Goal: Transaction & Acquisition: Book appointment/travel/reservation

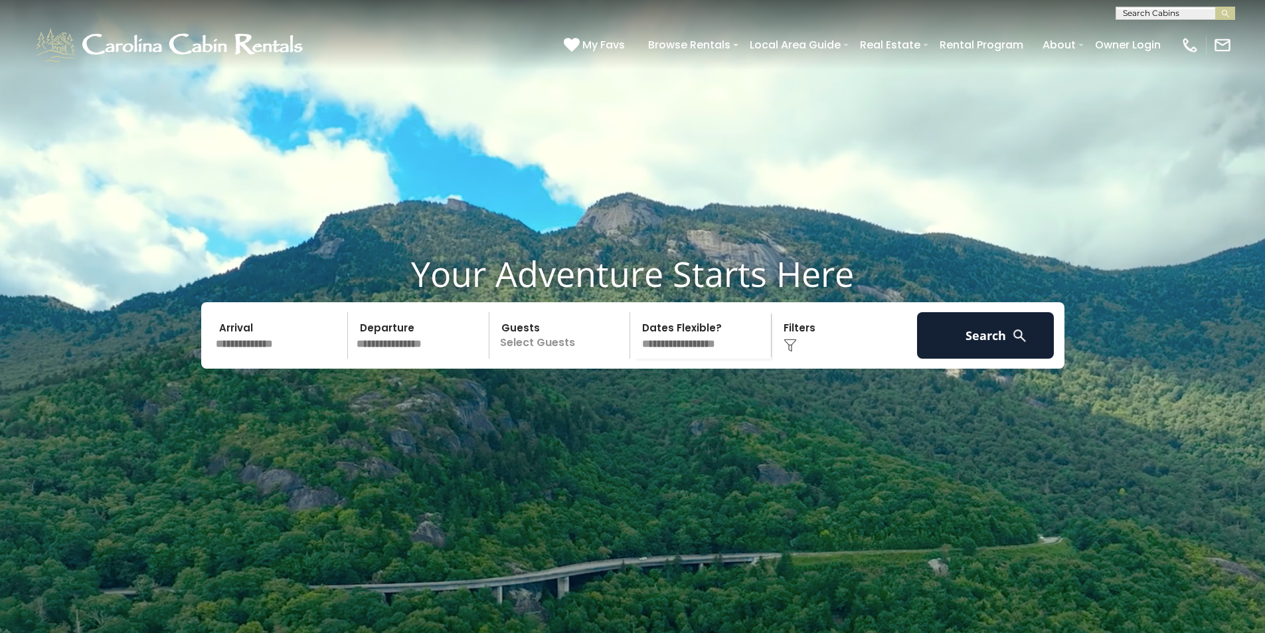
click at [301, 358] on input "text" at bounding box center [279, 335] width 137 height 46
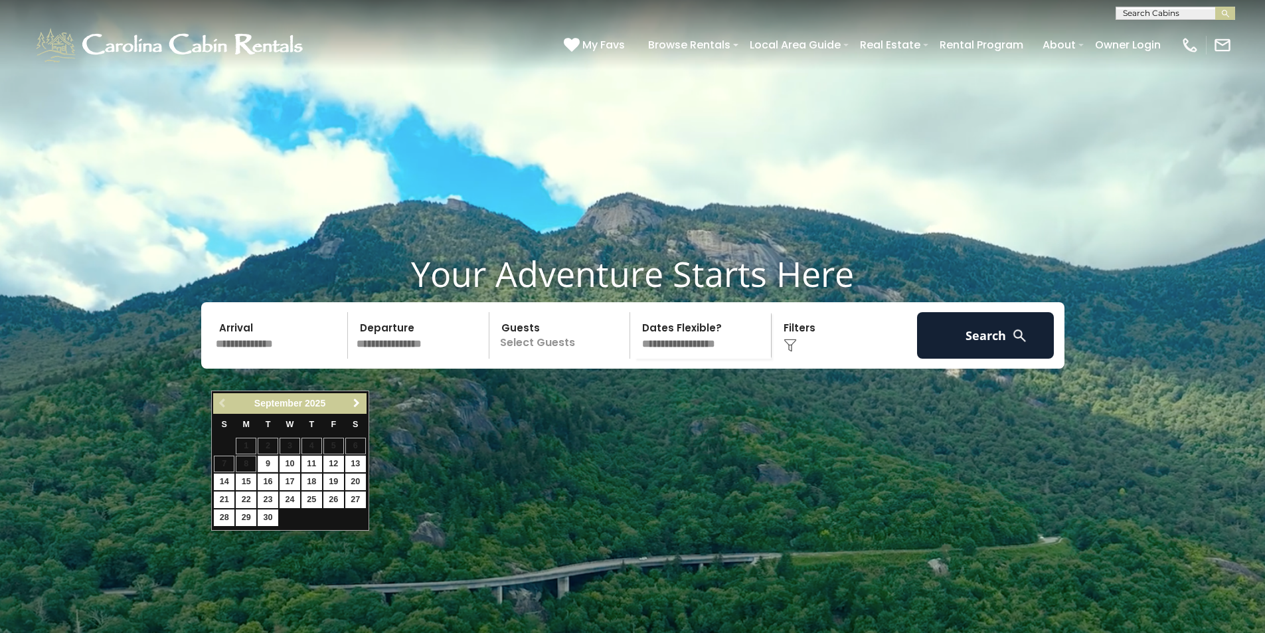
click at [358, 397] on link "Next" at bounding box center [357, 403] width 17 height 17
click at [351, 499] on link "27" at bounding box center [355, 499] width 21 height 17
type input "********"
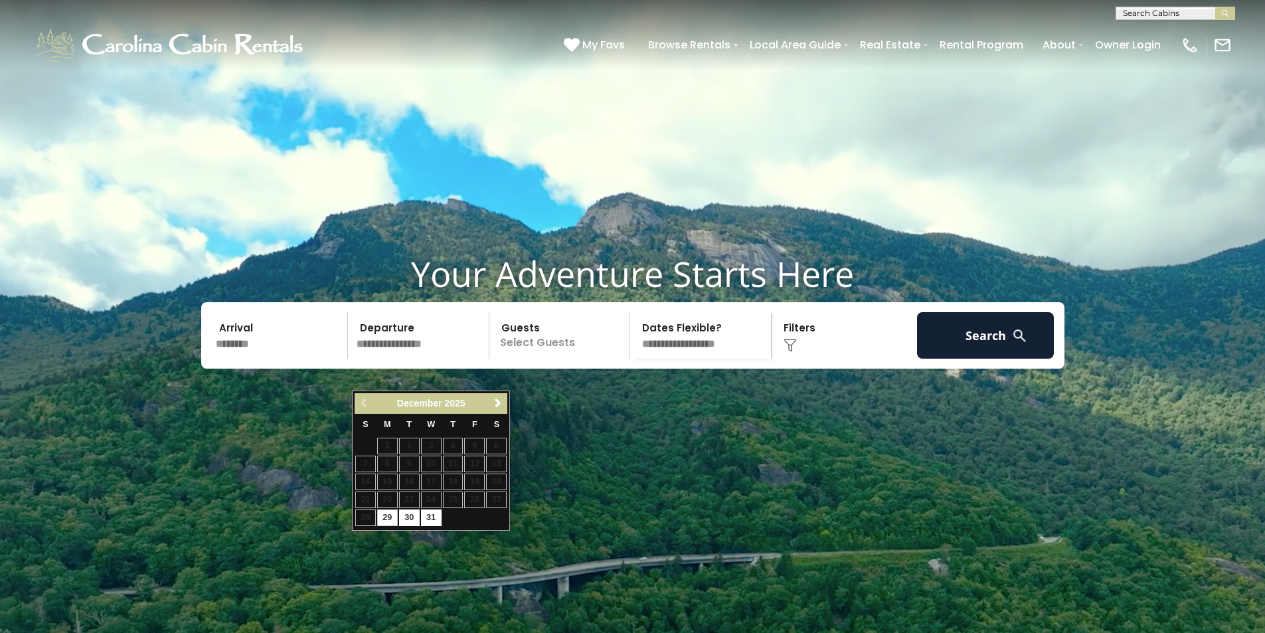
click at [461, 358] on input "text" at bounding box center [420, 335] width 137 height 46
click at [494, 405] on span "Next" at bounding box center [498, 403] width 11 height 11
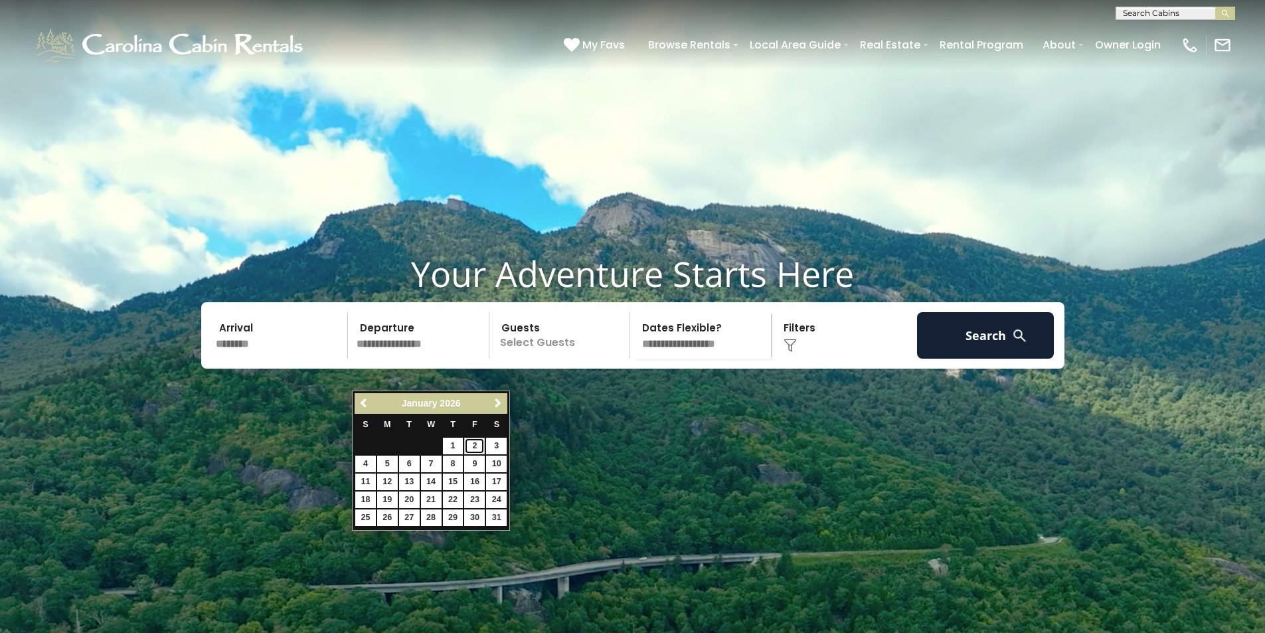
click at [476, 443] on link "2" at bounding box center [474, 445] width 21 height 17
type input "******"
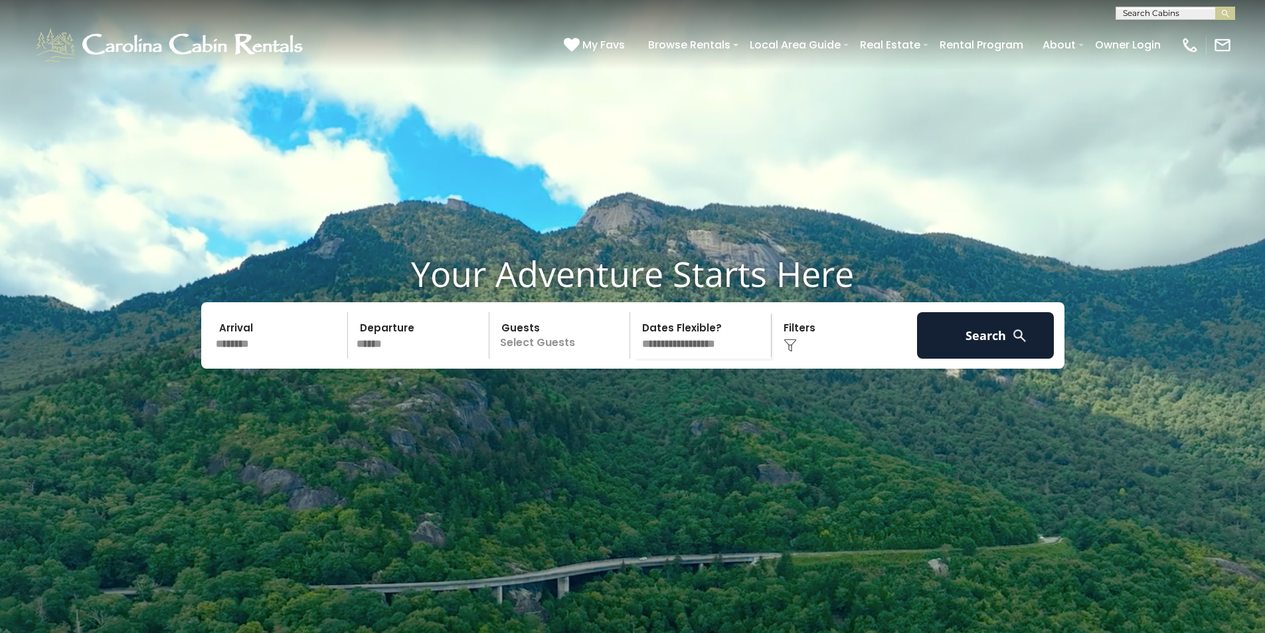
click at [542, 358] on p "Select Guests" at bounding box center [561, 335] width 137 height 46
click at [623, 396] on span "+" at bounding box center [625, 389] width 5 height 13
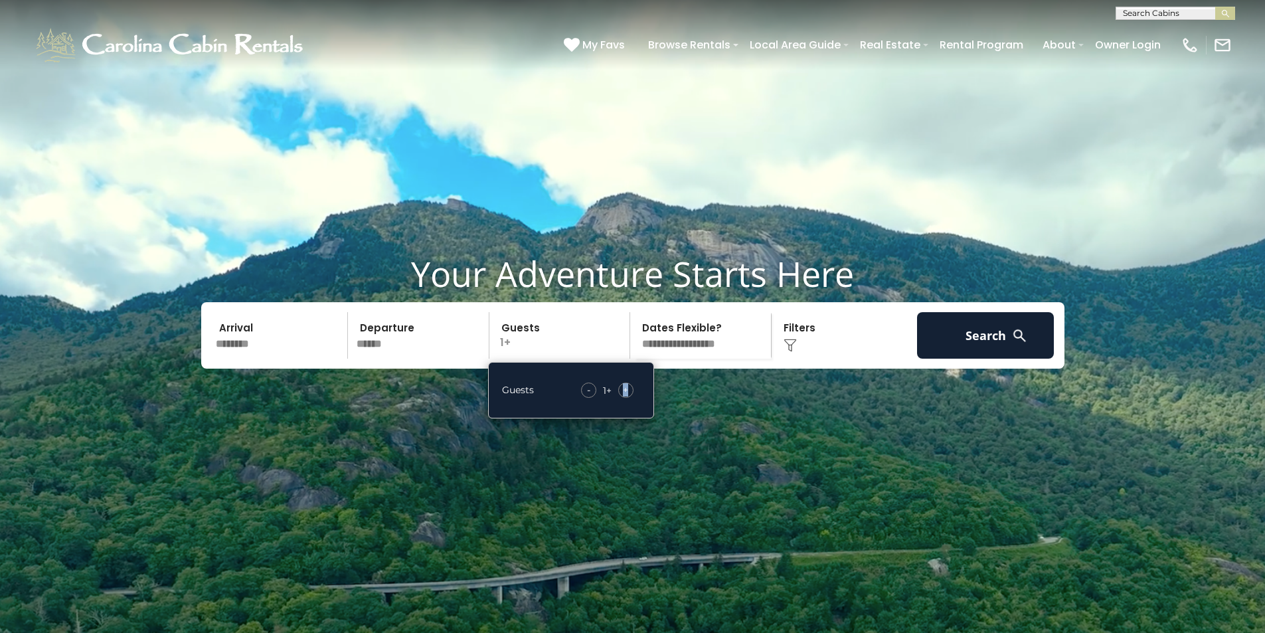
click at [623, 396] on span "+" at bounding box center [625, 389] width 5 height 13
click at [937, 358] on button "Search" at bounding box center [985, 335] width 137 height 46
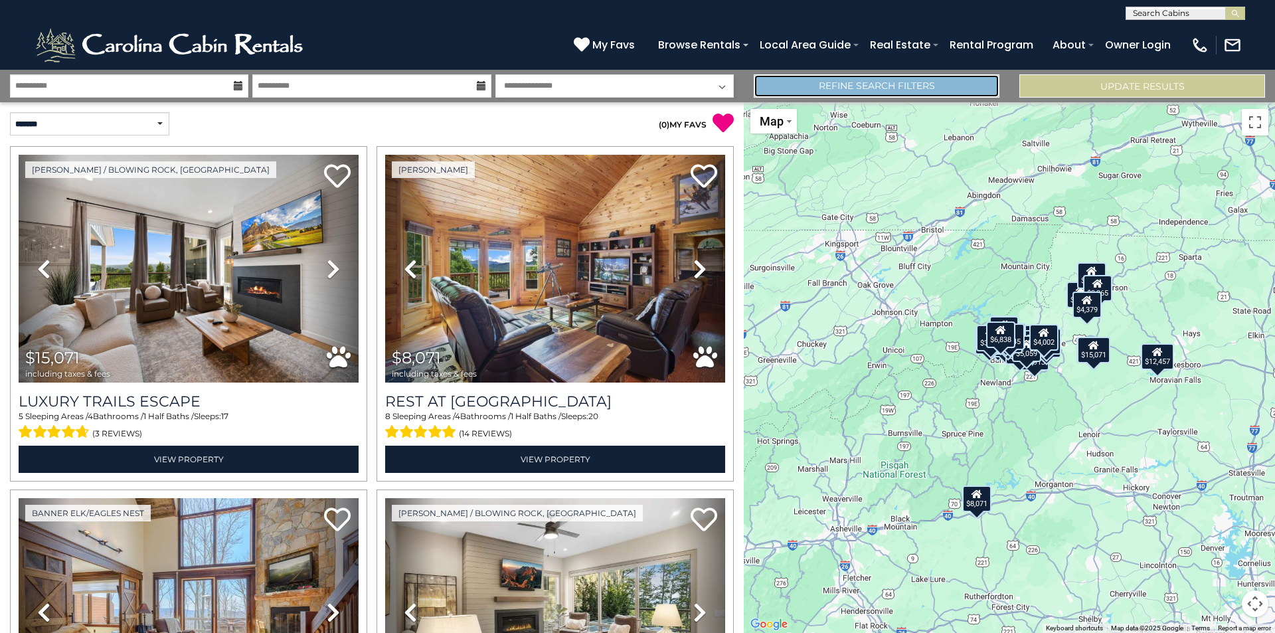
click at [923, 83] on link "Refine Search Filters" at bounding box center [876, 85] width 246 height 23
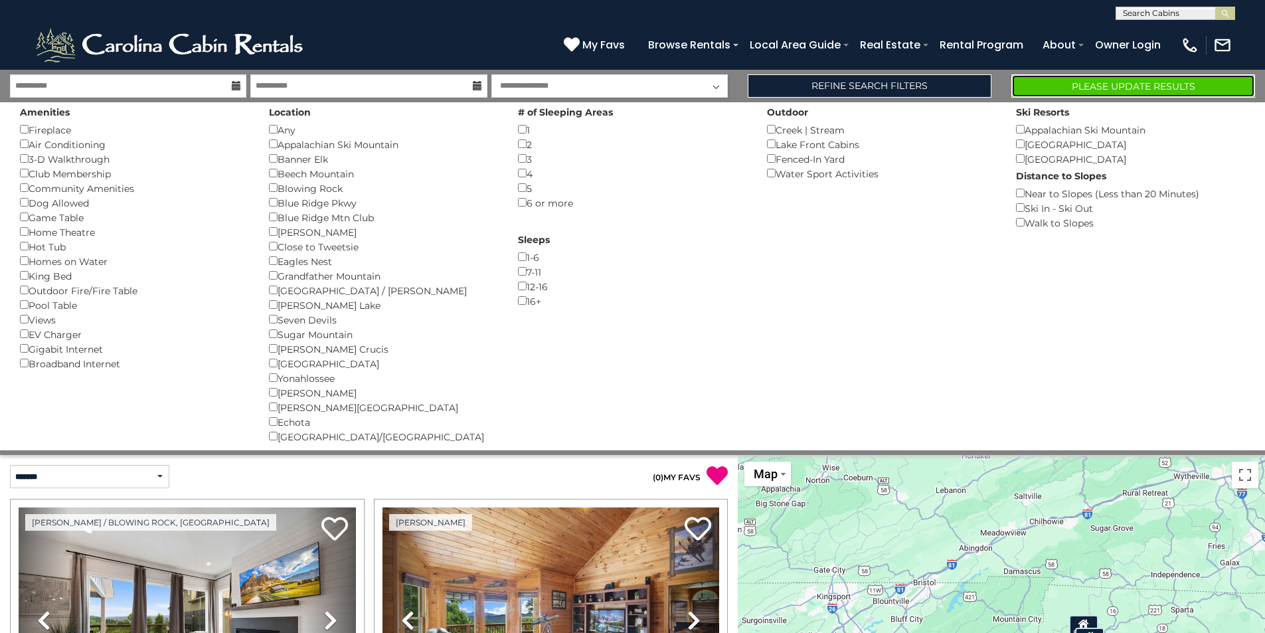
click at [1134, 90] on button "Please Update Results" at bounding box center [1133, 85] width 244 height 23
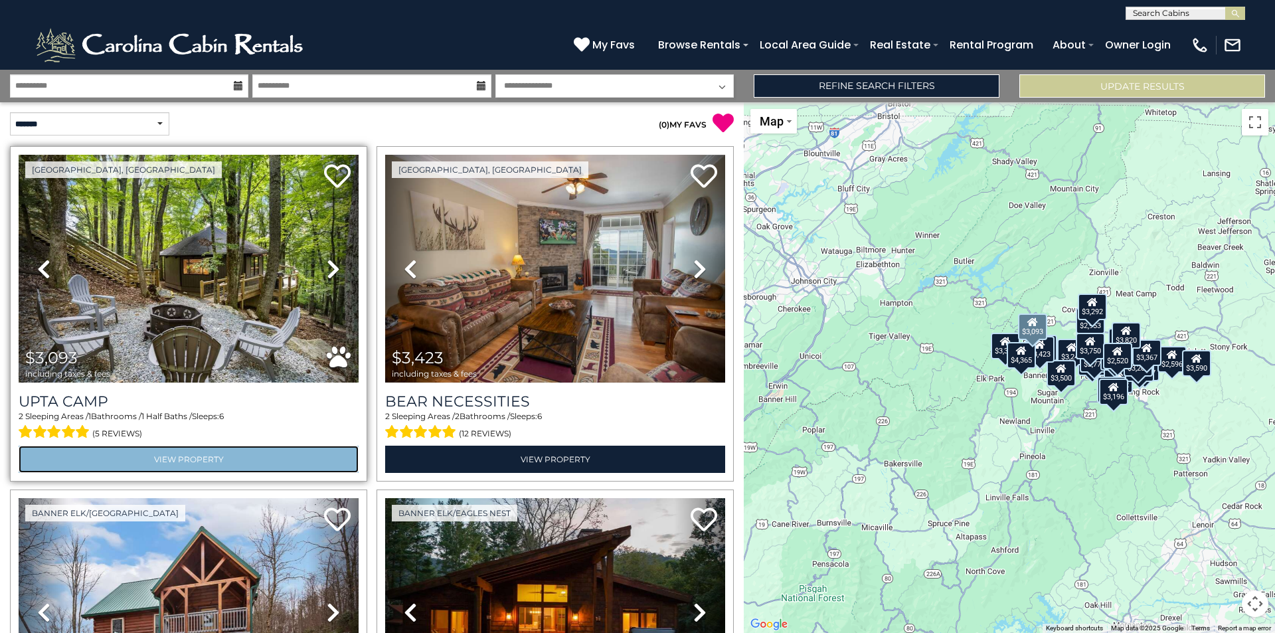
click at [169, 457] on link "View Property" at bounding box center [189, 458] width 340 height 27
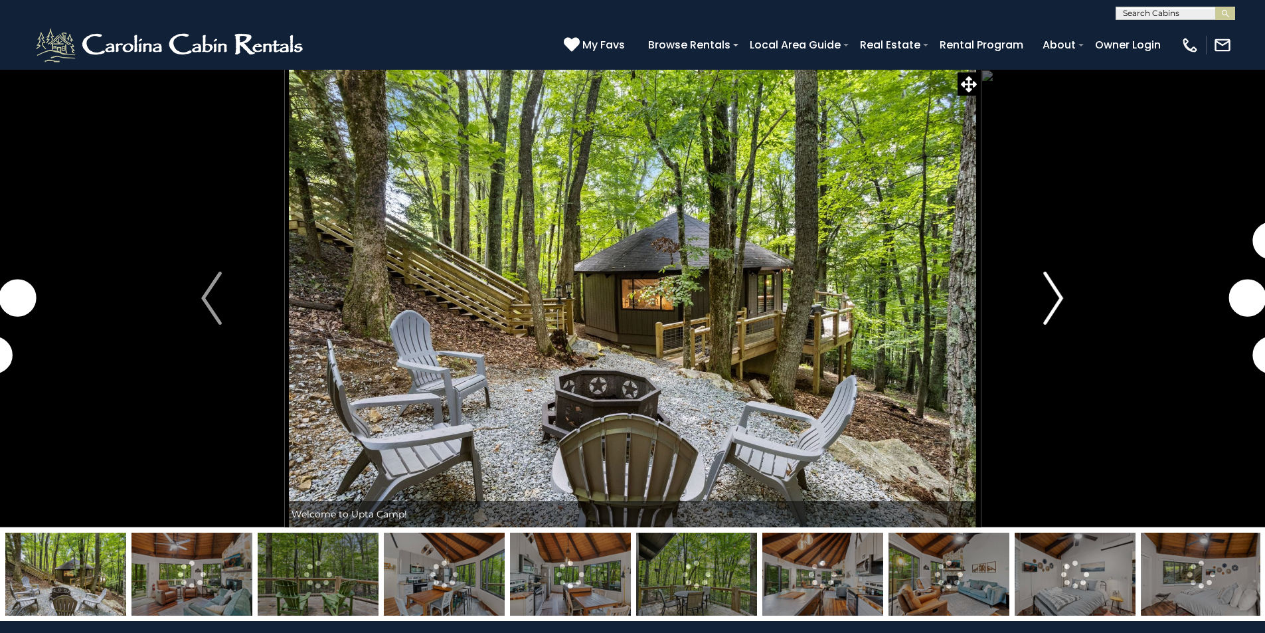
click at [1058, 300] on img "Next" at bounding box center [1053, 298] width 20 height 53
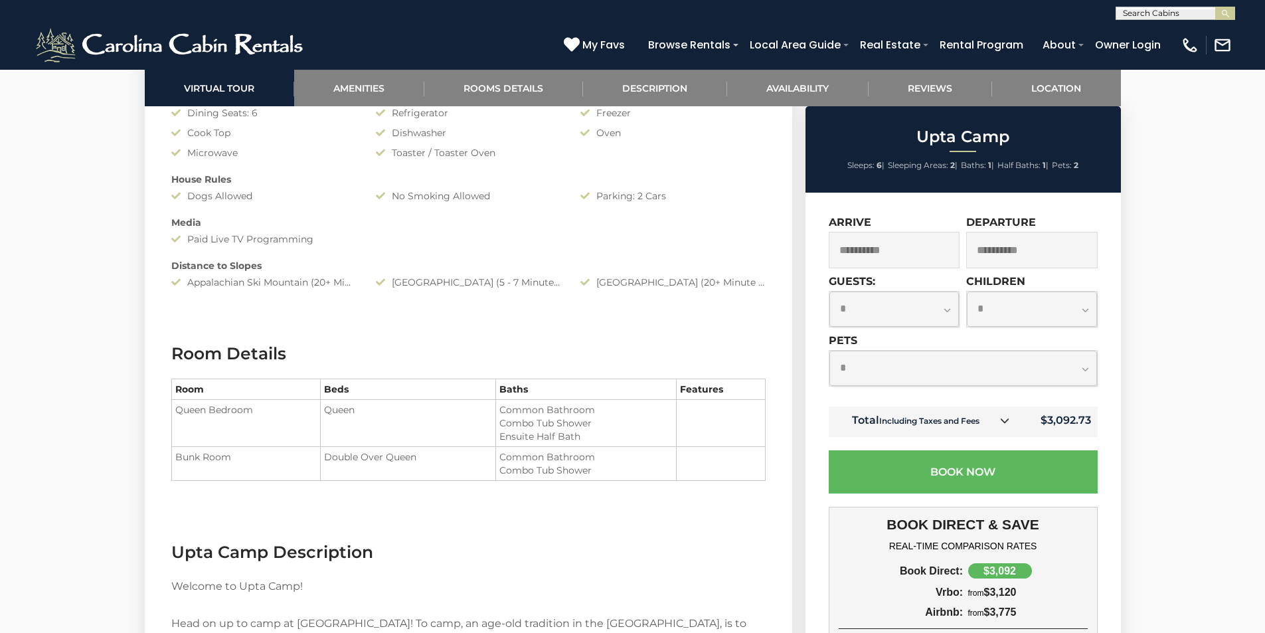
scroll to position [996, 0]
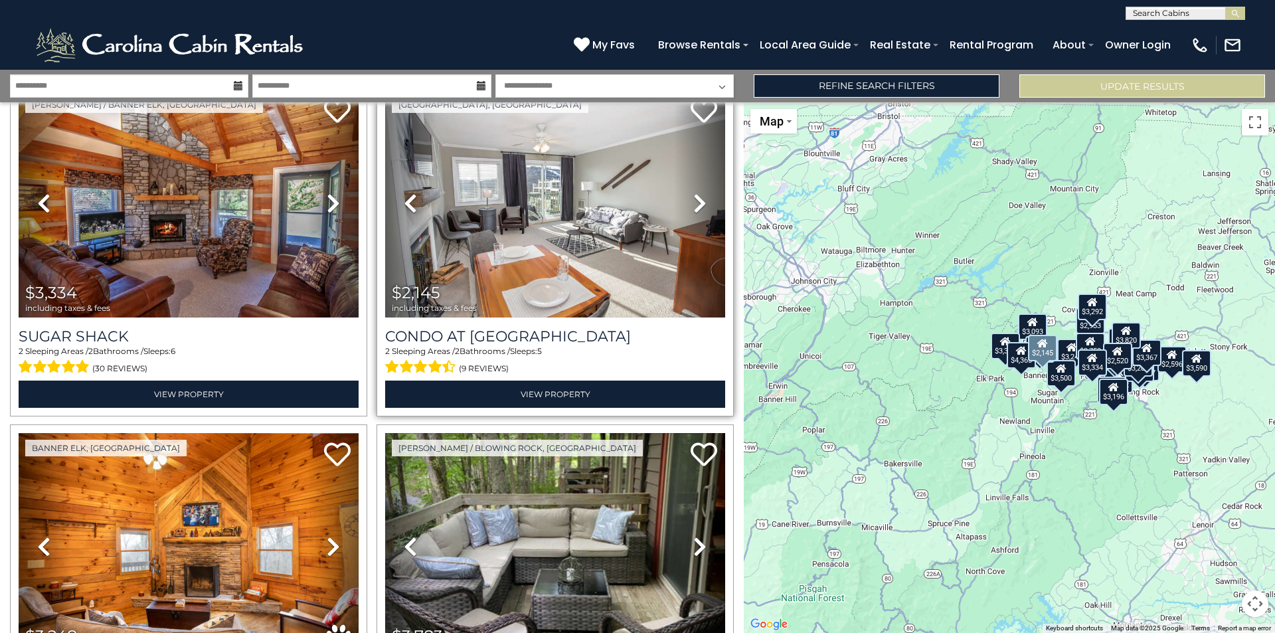
scroll to position [730, 0]
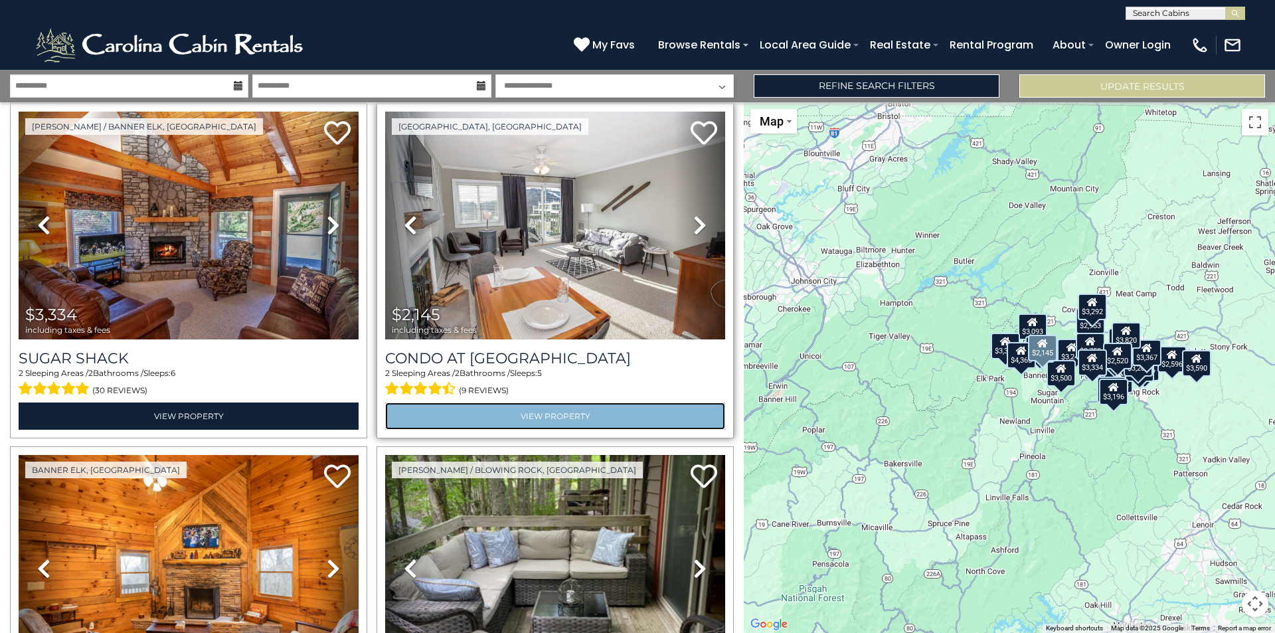
click at [512, 414] on link "View Property" at bounding box center [555, 415] width 340 height 27
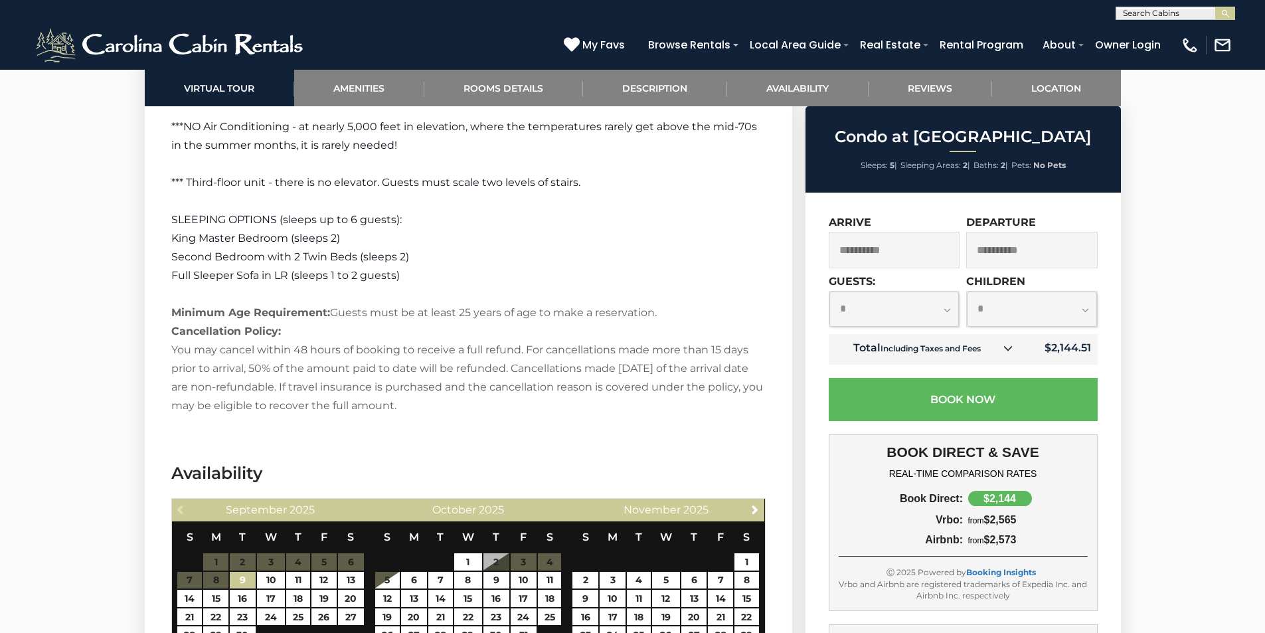
scroll to position [2124, 0]
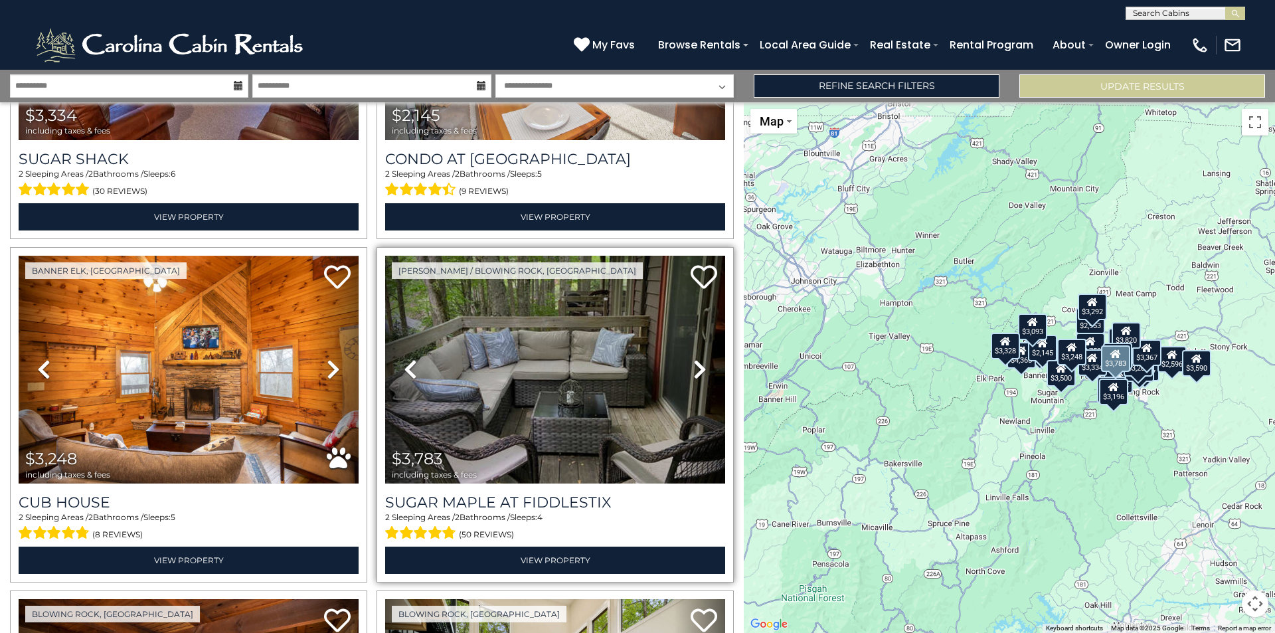
scroll to position [996, 0]
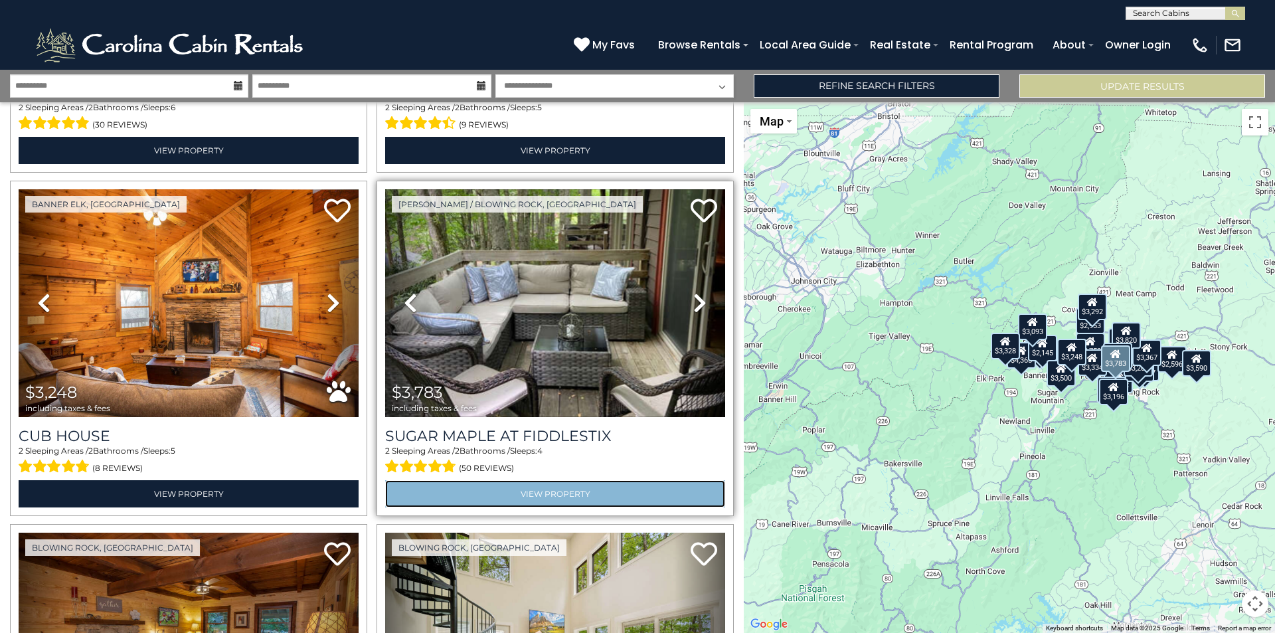
click at [548, 480] on link "View Property" at bounding box center [555, 493] width 340 height 27
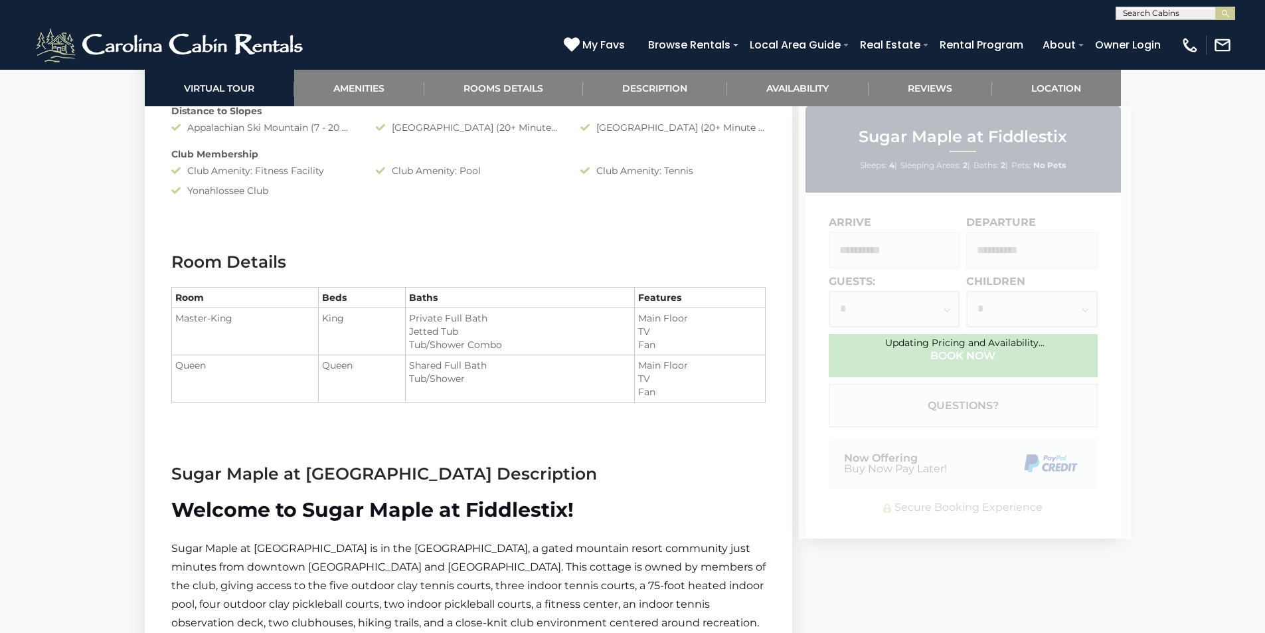
scroll to position [1527, 0]
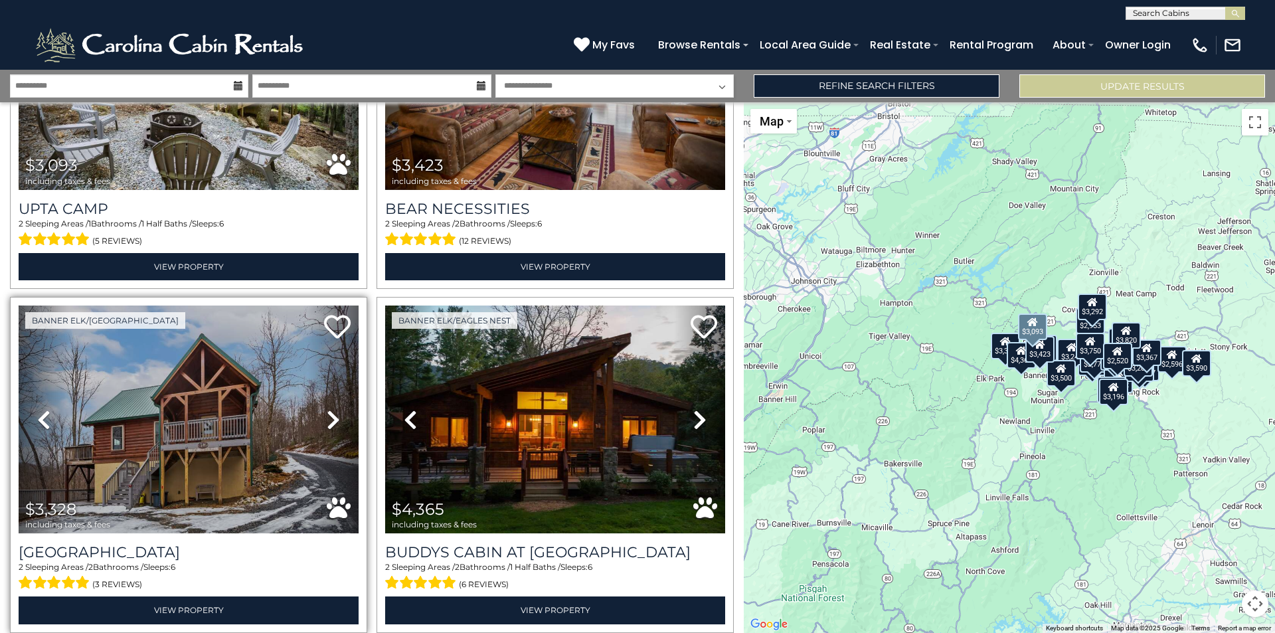
scroll to position [266, 0]
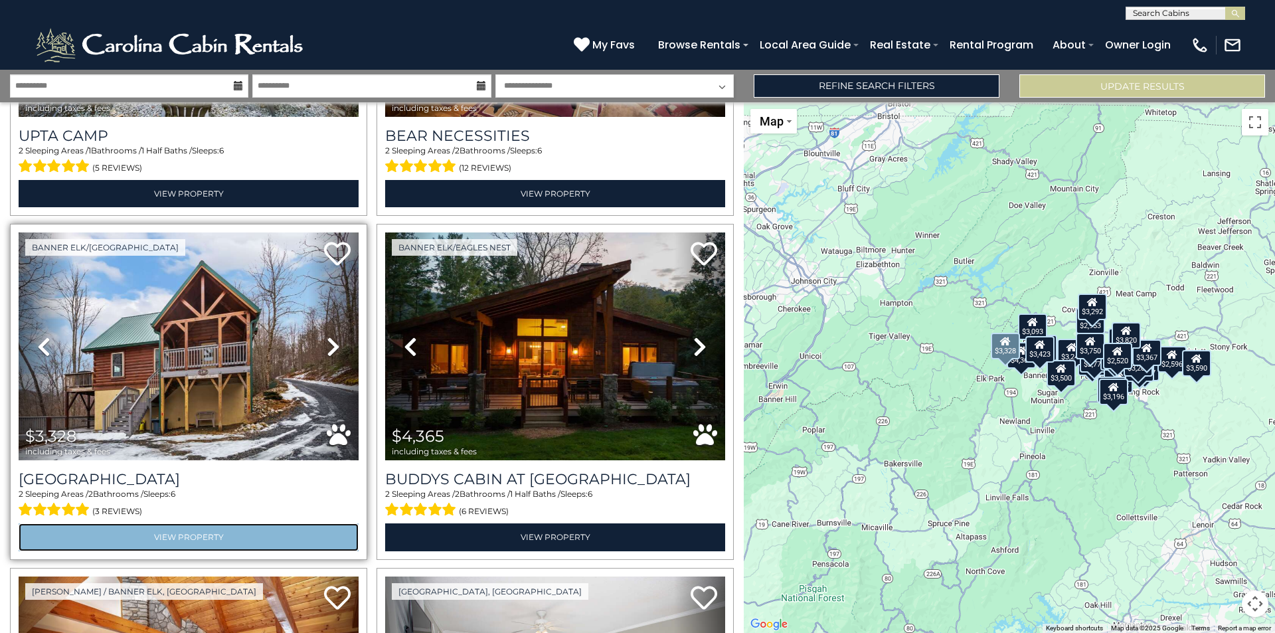
click at [186, 529] on link "View Property" at bounding box center [189, 536] width 340 height 27
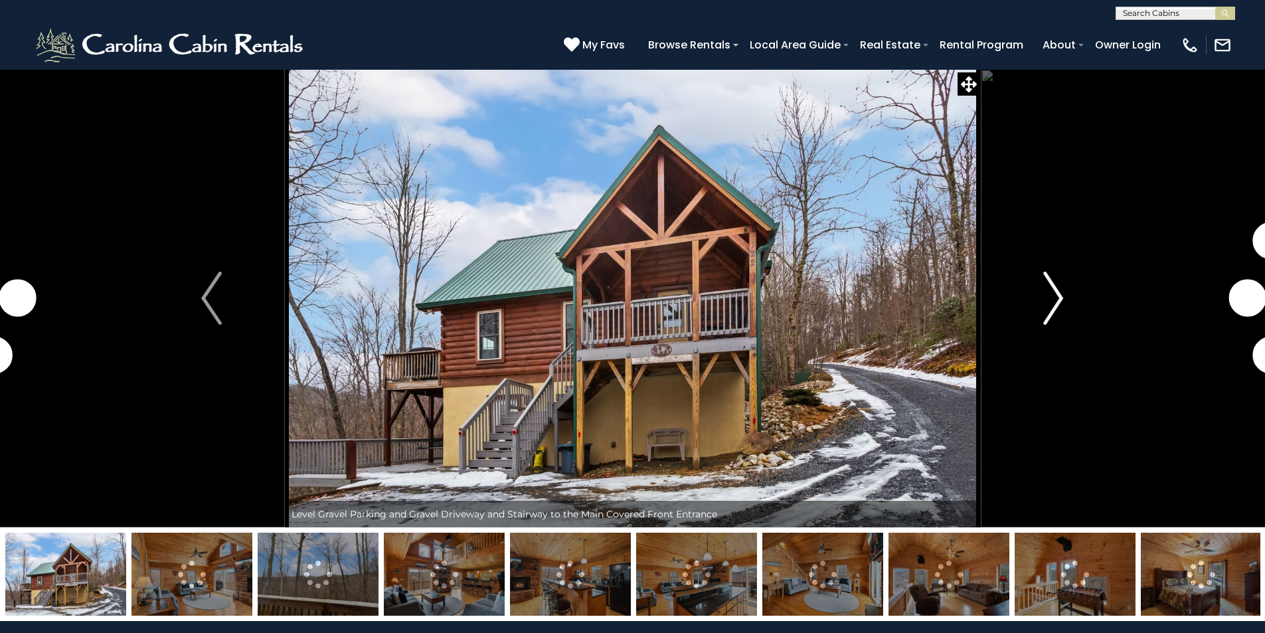
click at [1059, 298] on img "Next" at bounding box center [1053, 298] width 20 height 53
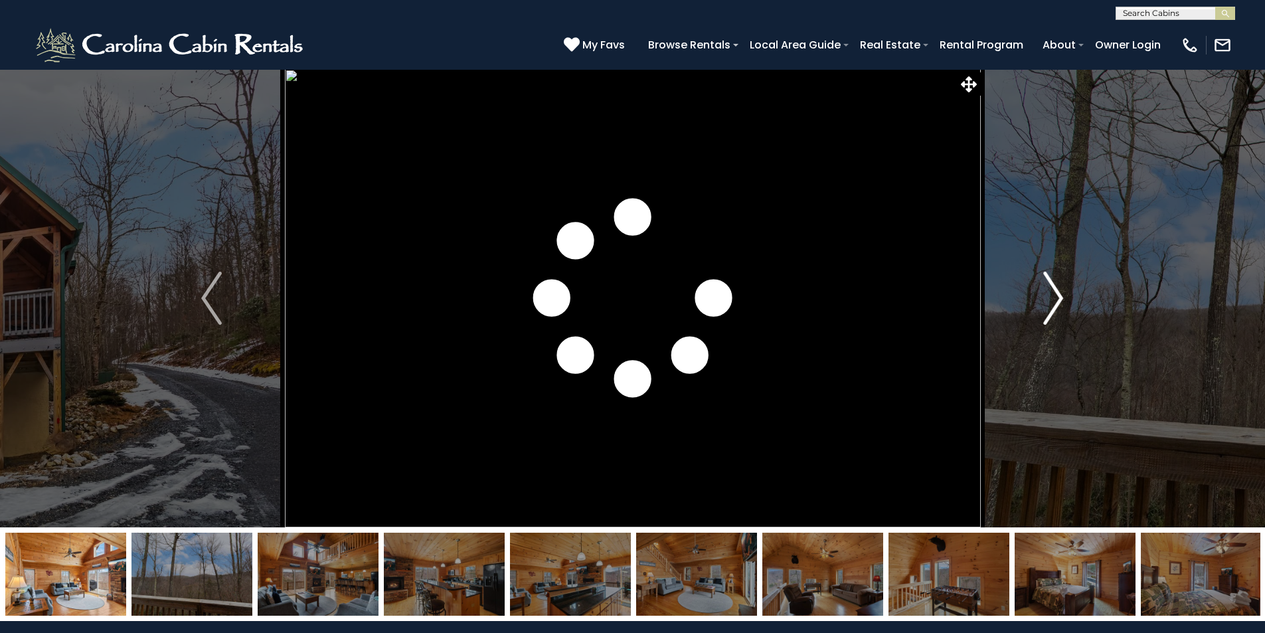
click at [1059, 298] on img "Next" at bounding box center [1053, 298] width 20 height 53
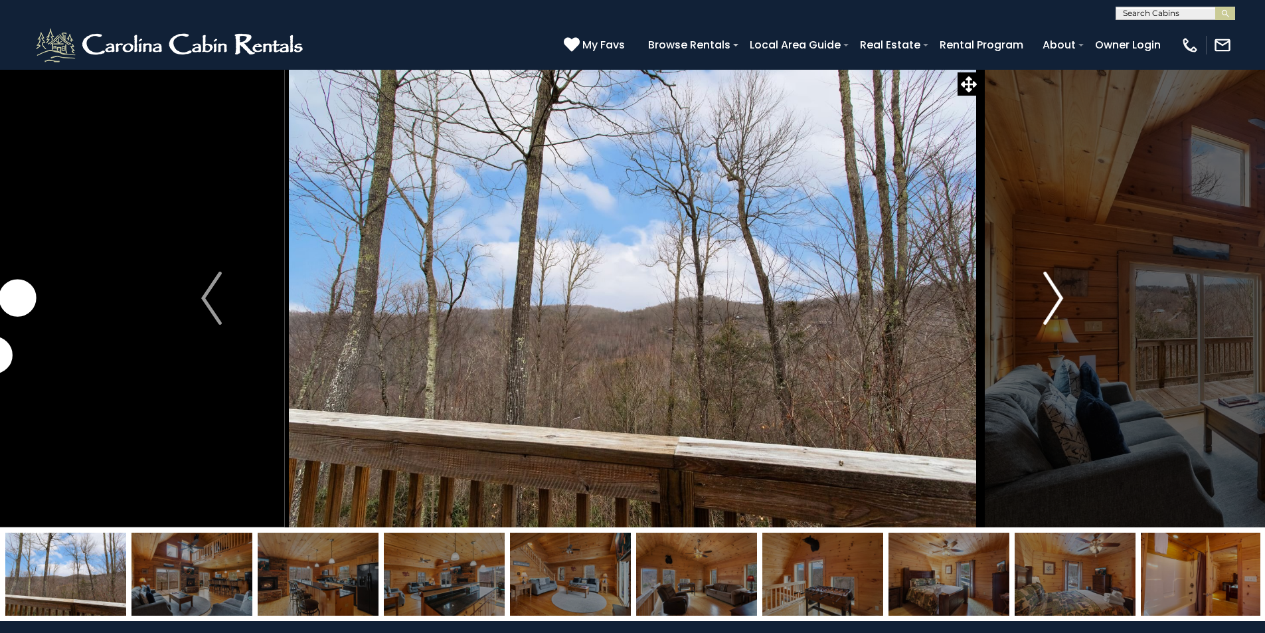
click at [1059, 298] on img "Next" at bounding box center [1053, 298] width 20 height 53
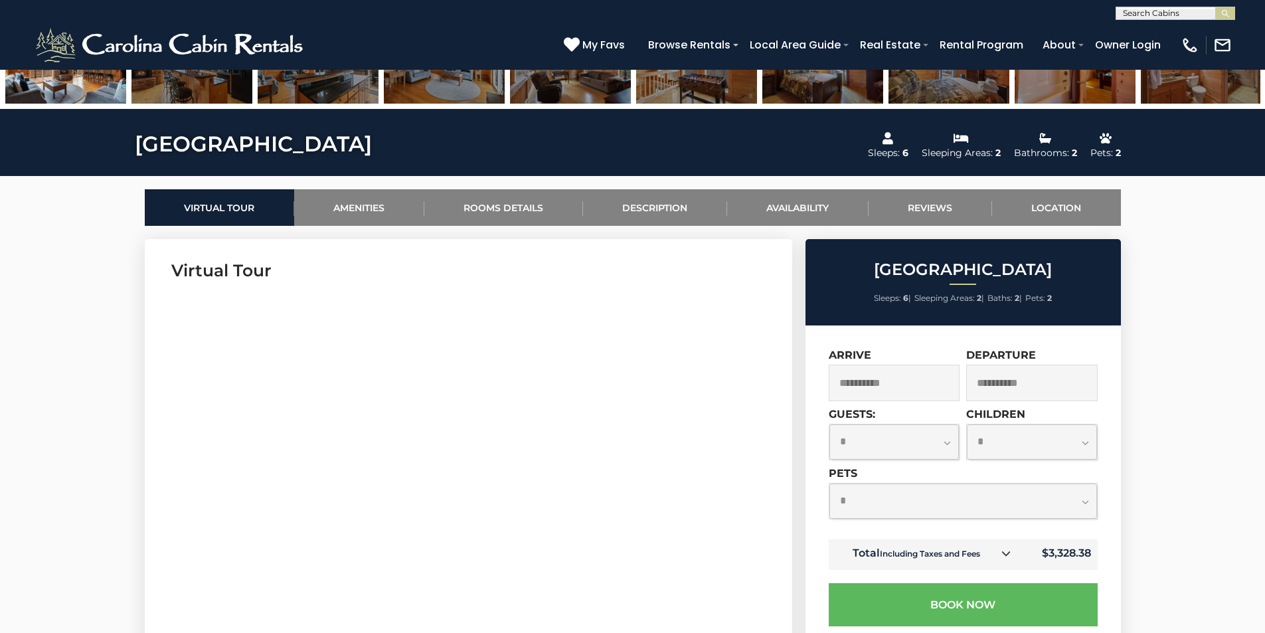
scroll to position [266, 0]
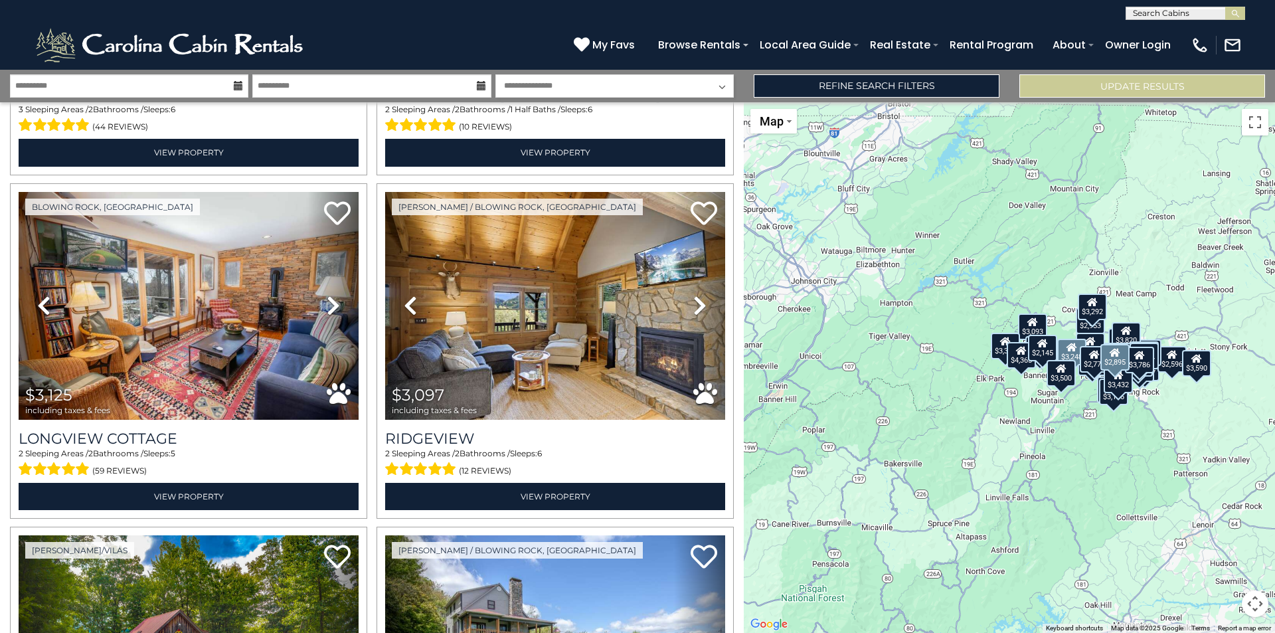
scroll to position [2722, 0]
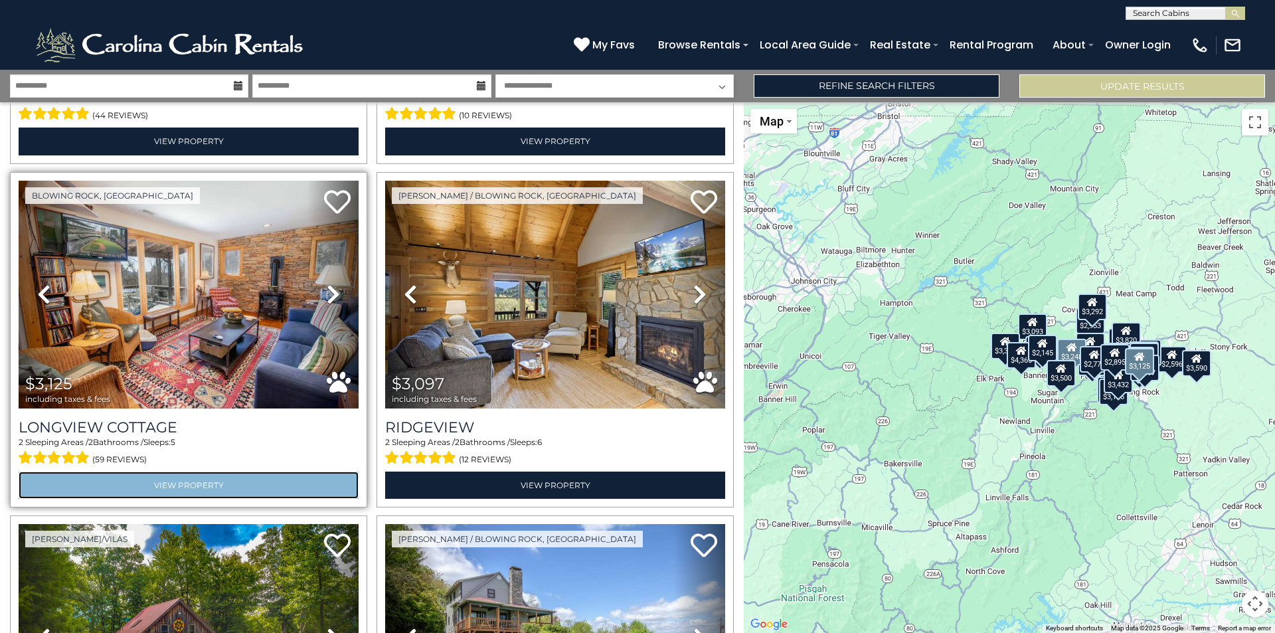
click at [169, 471] on link "View Property" at bounding box center [189, 484] width 340 height 27
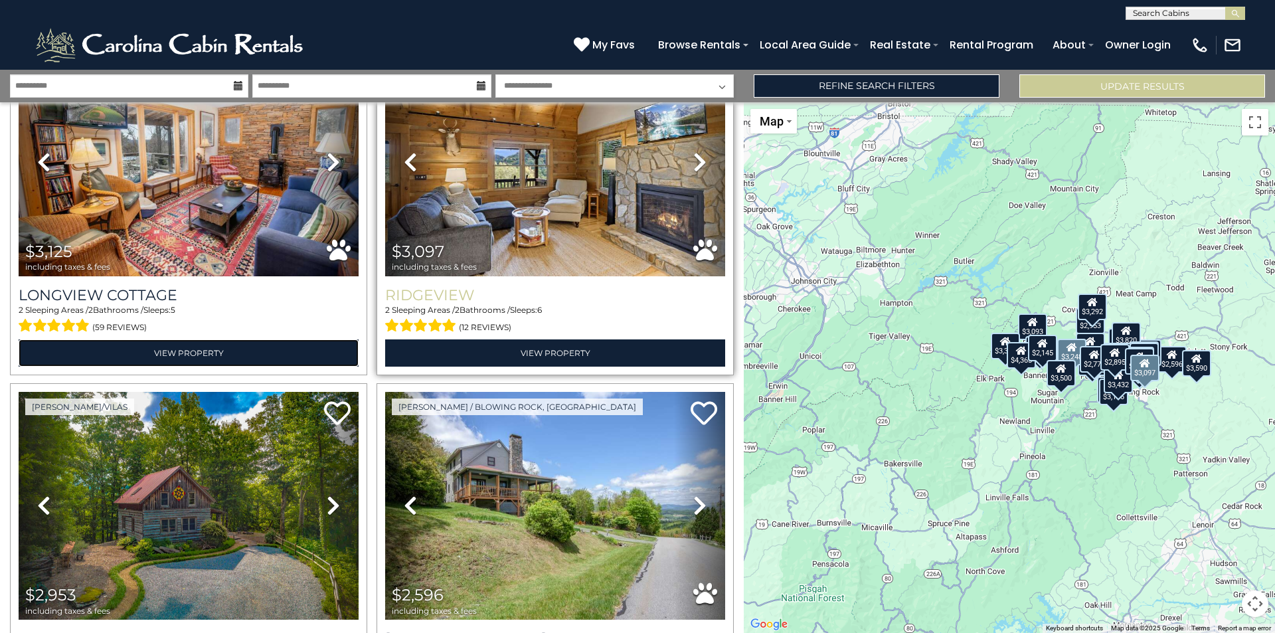
scroll to position [2854, 0]
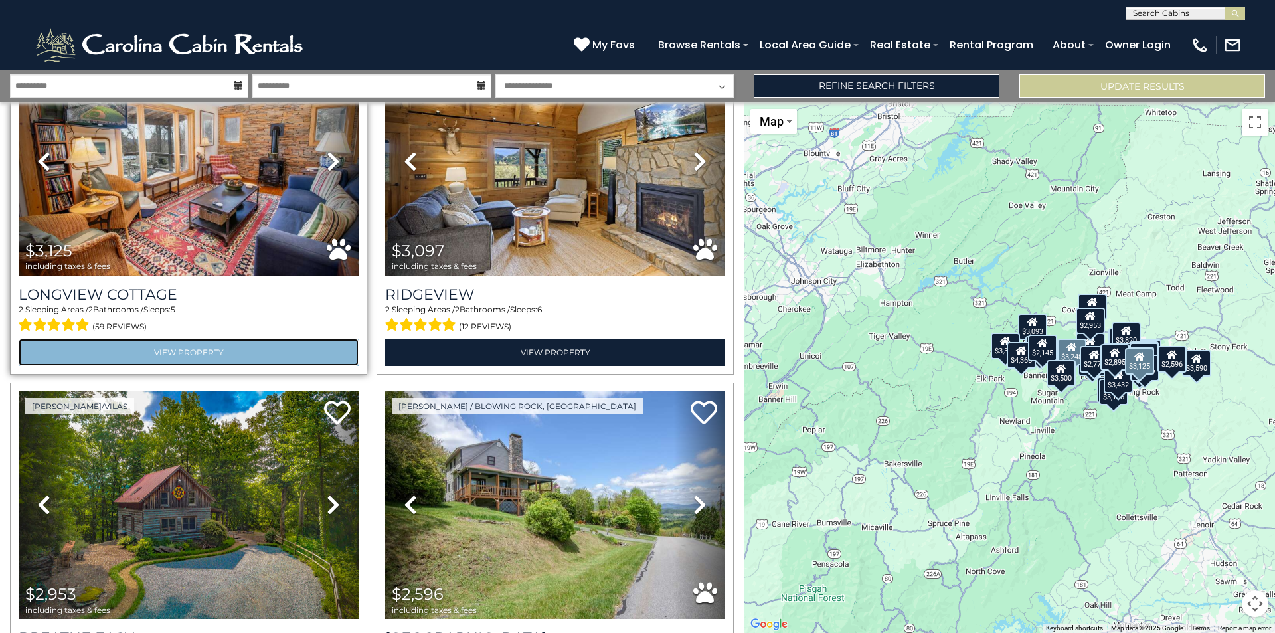
click at [169, 339] on link "View Property" at bounding box center [189, 352] width 340 height 27
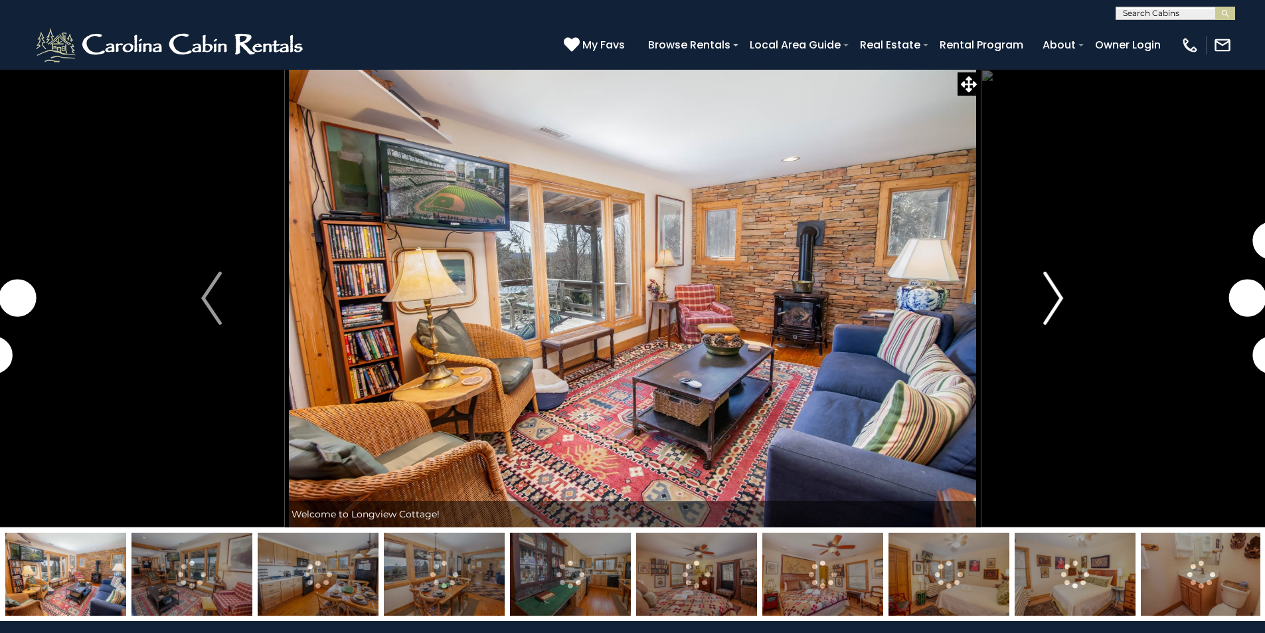
click at [1056, 287] on img "Next" at bounding box center [1053, 298] width 20 height 53
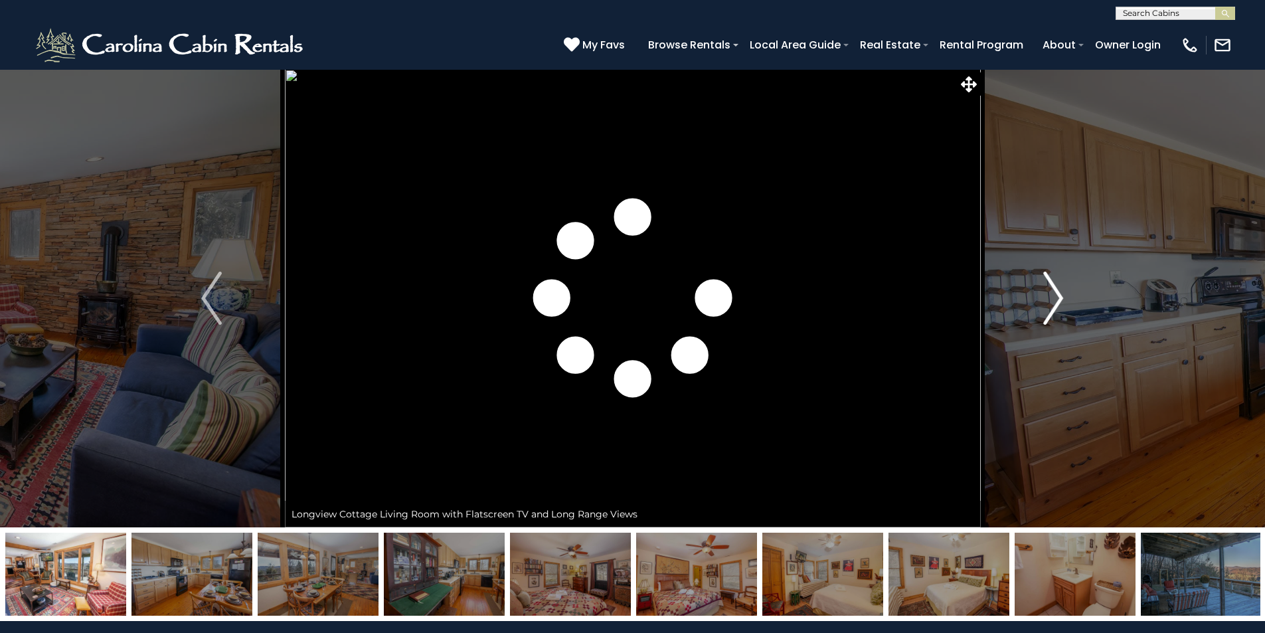
click at [1059, 293] on img "Next" at bounding box center [1053, 298] width 20 height 53
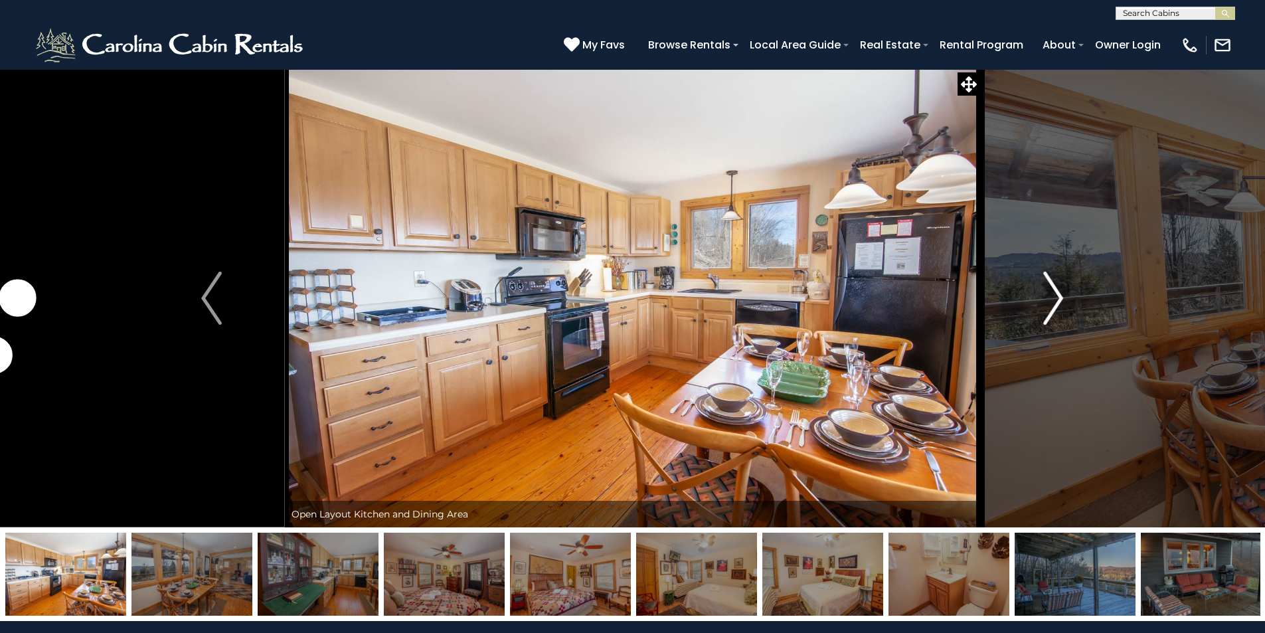
click at [1059, 293] on img "Next" at bounding box center [1053, 298] width 20 height 53
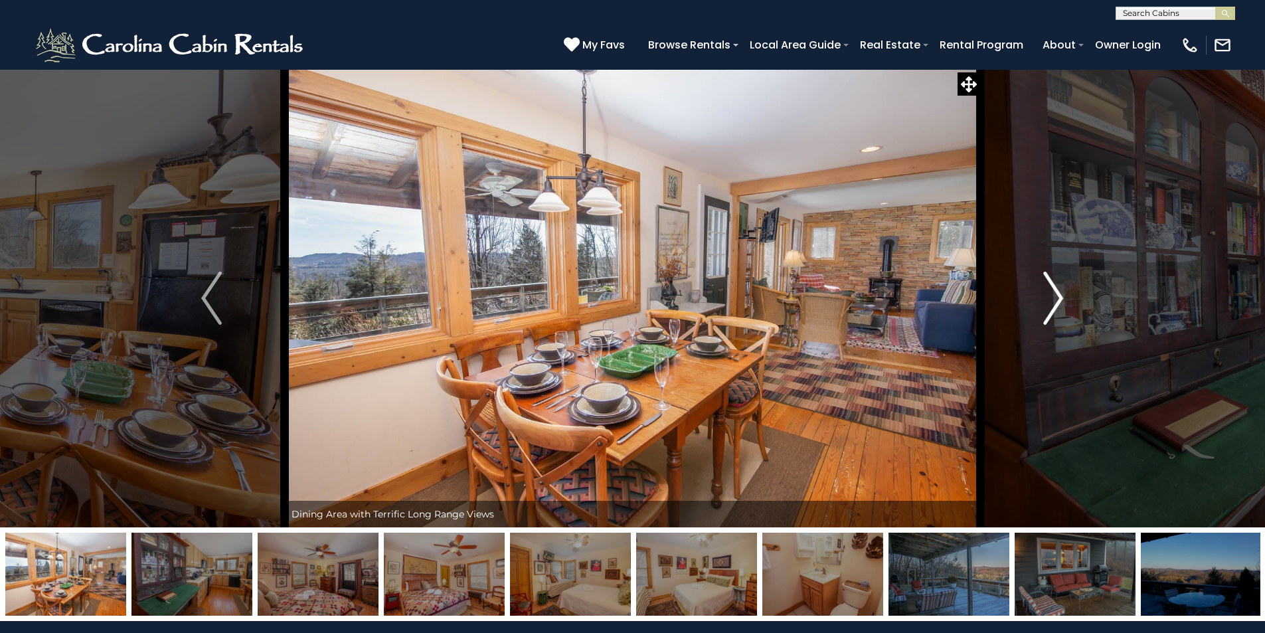
click at [1059, 293] on img "Next" at bounding box center [1053, 298] width 20 height 53
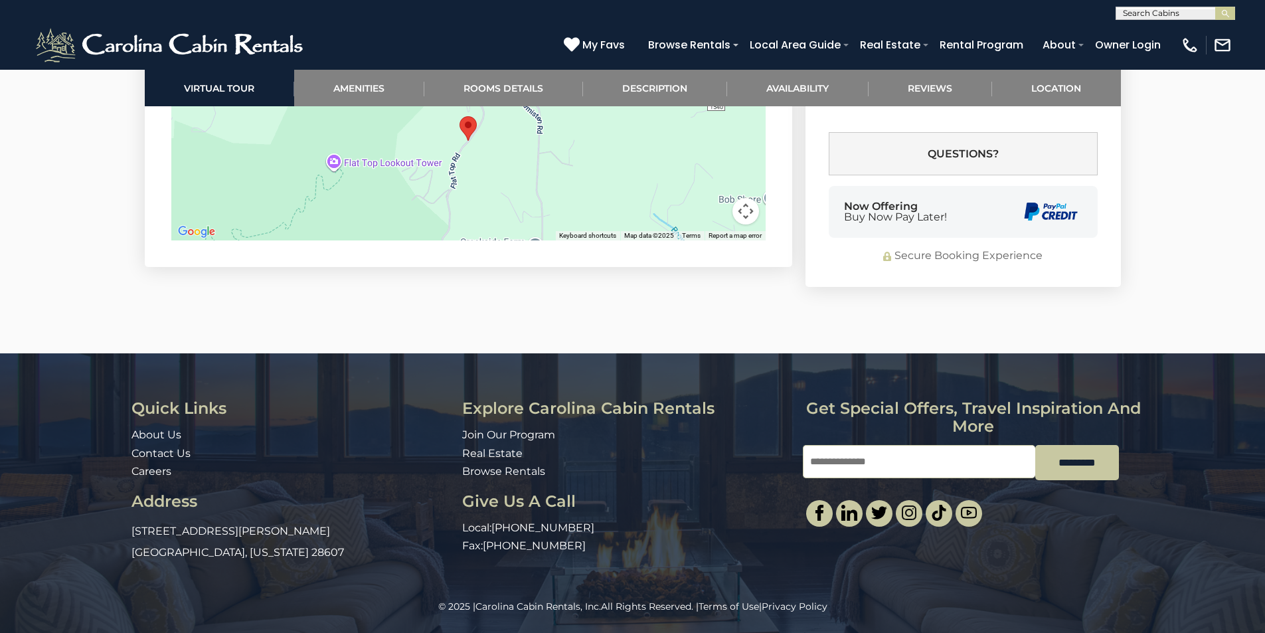
scroll to position [3244, 0]
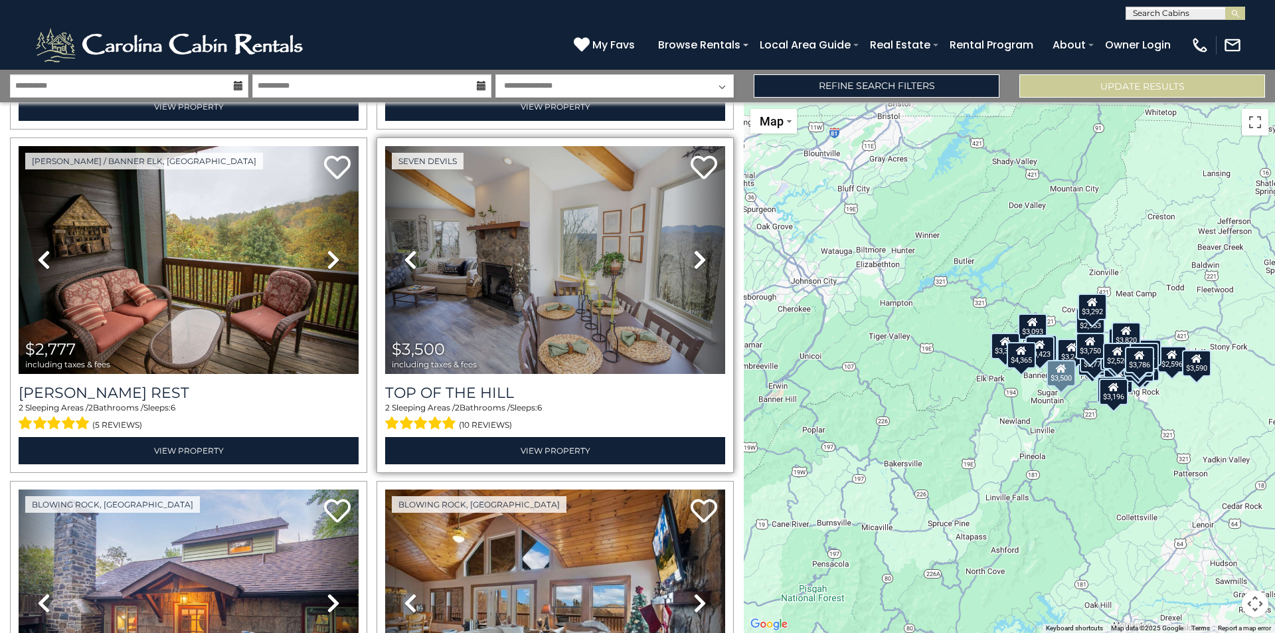
scroll to position [1792, 0]
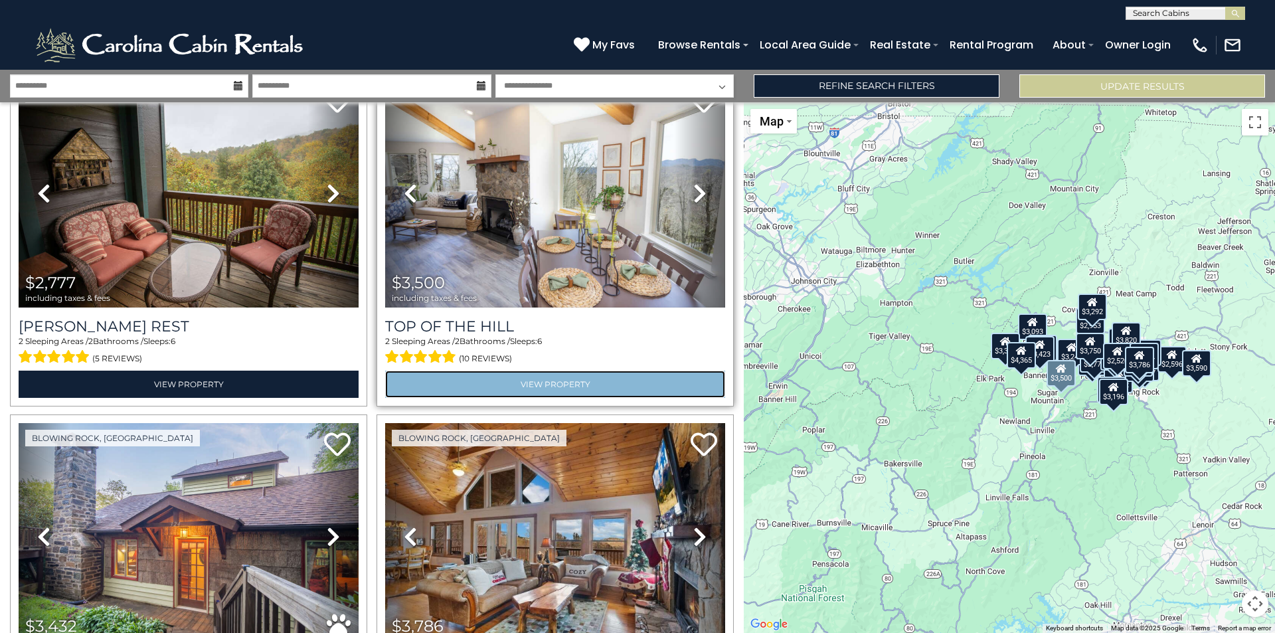
click at [544, 372] on link "View Property" at bounding box center [555, 383] width 340 height 27
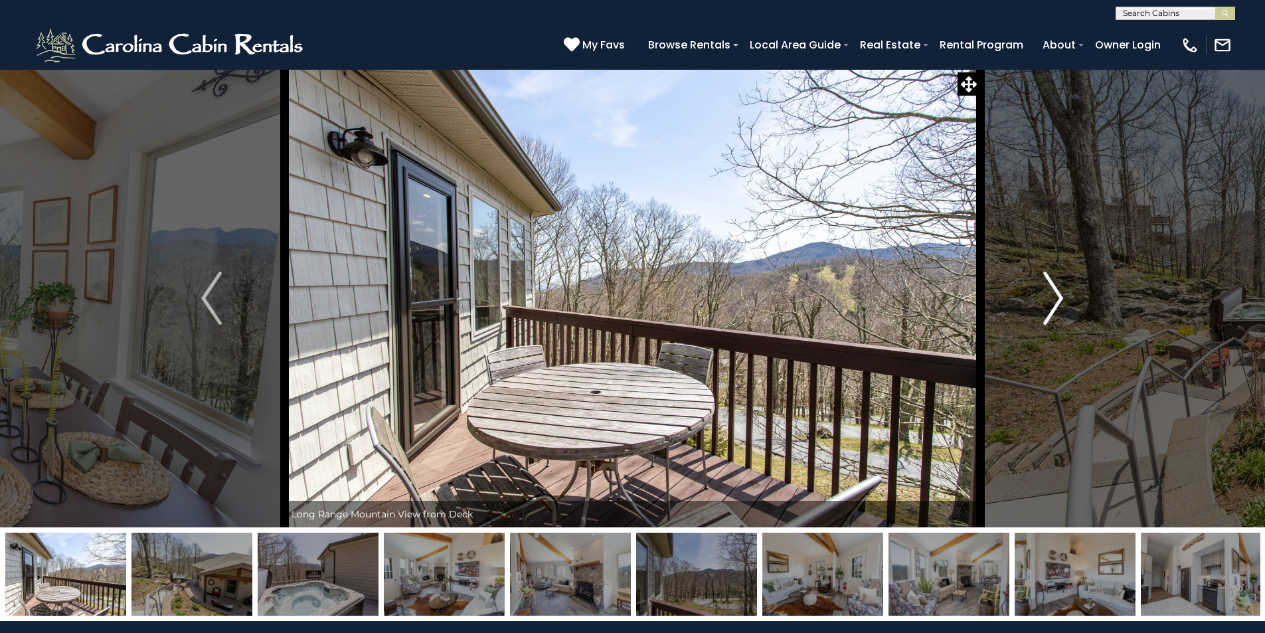
click at [1057, 292] on img "Next" at bounding box center [1053, 298] width 20 height 53
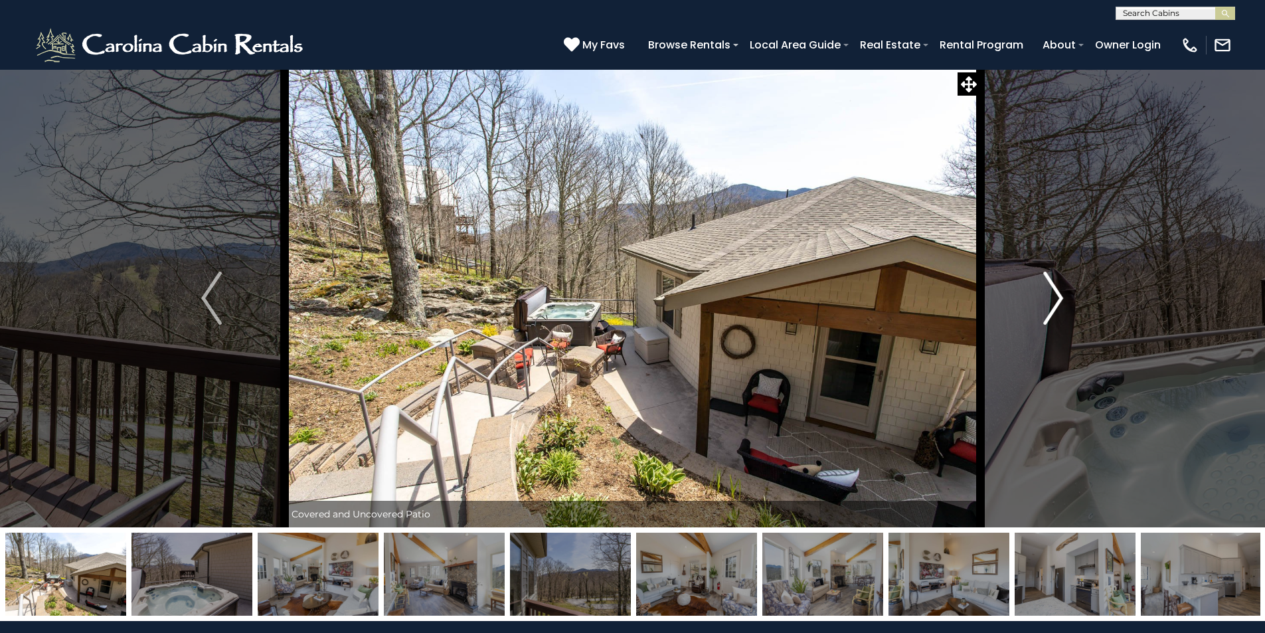
click at [1057, 292] on img "Next" at bounding box center [1053, 298] width 20 height 53
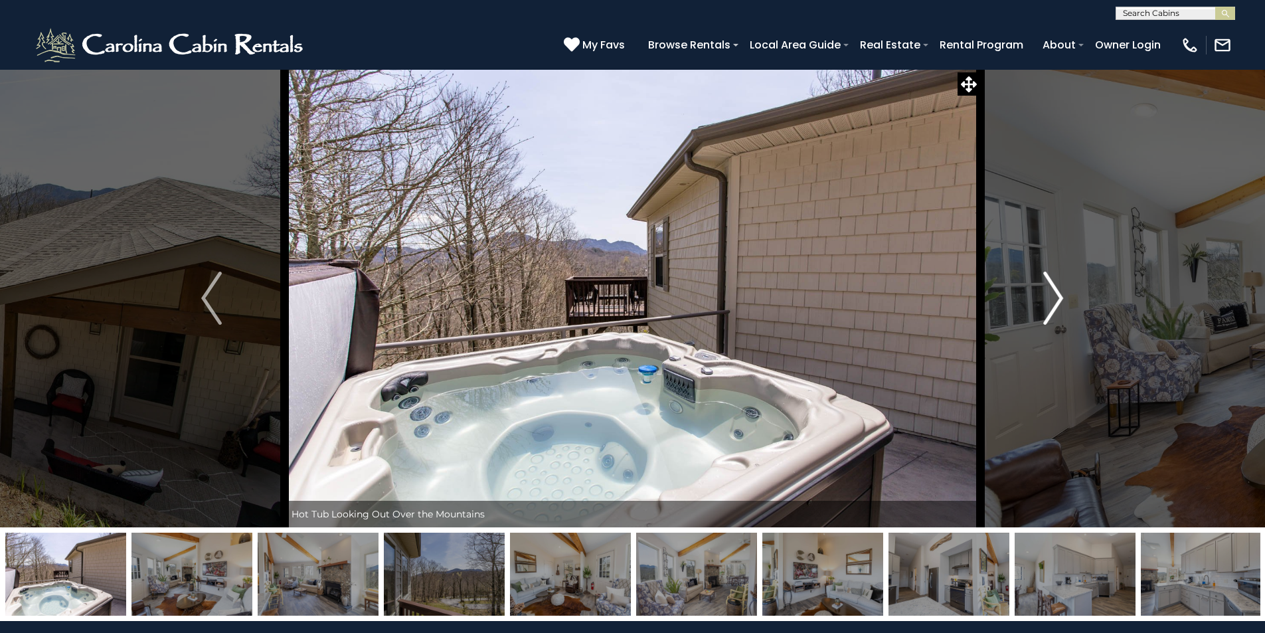
click at [1057, 292] on img "Next" at bounding box center [1053, 298] width 20 height 53
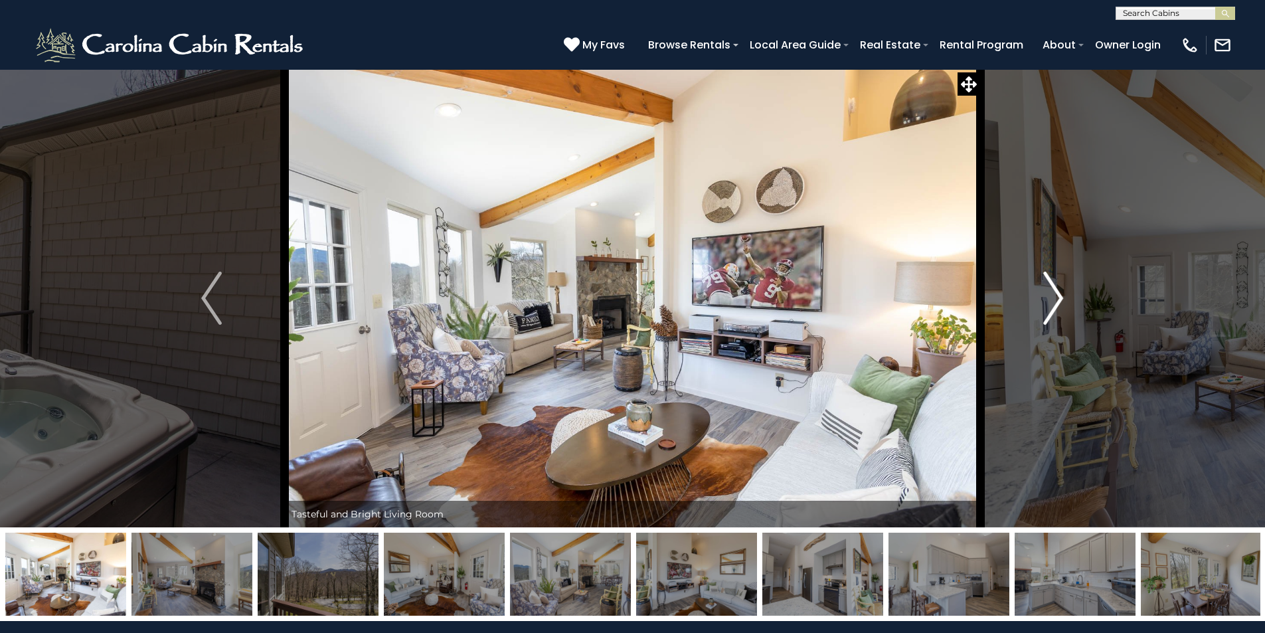
click at [1057, 292] on img "Next" at bounding box center [1053, 298] width 20 height 53
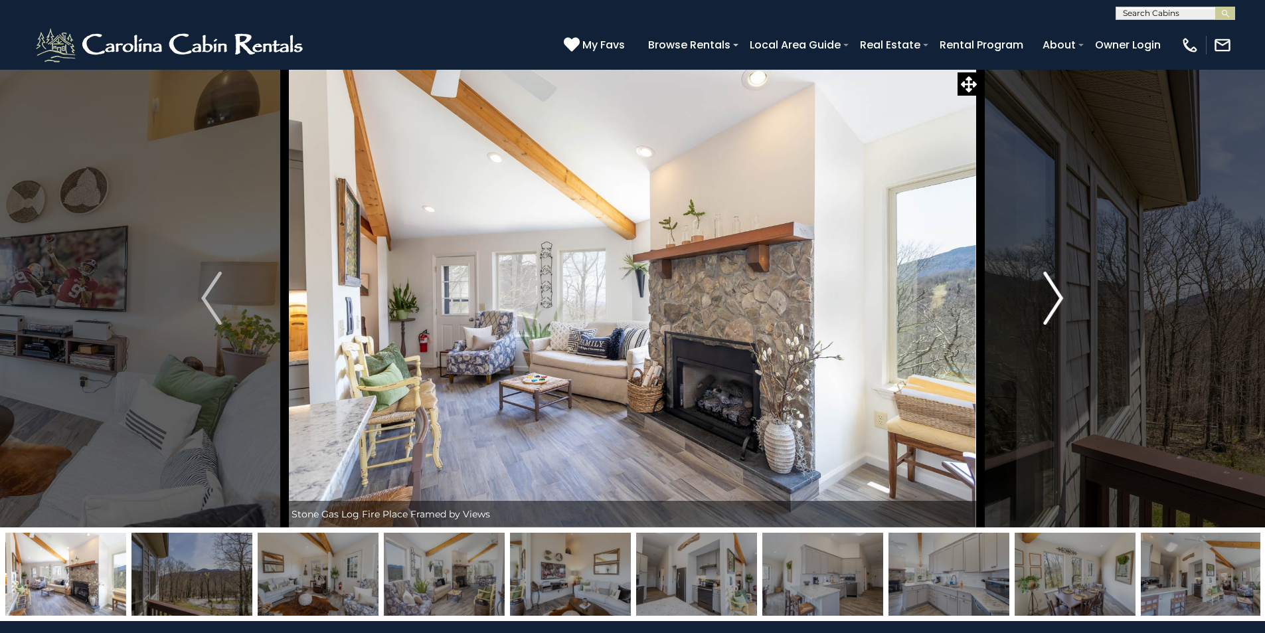
click at [1057, 292] on img "Next" at bounding box center [1053, 298] width 20 height 53
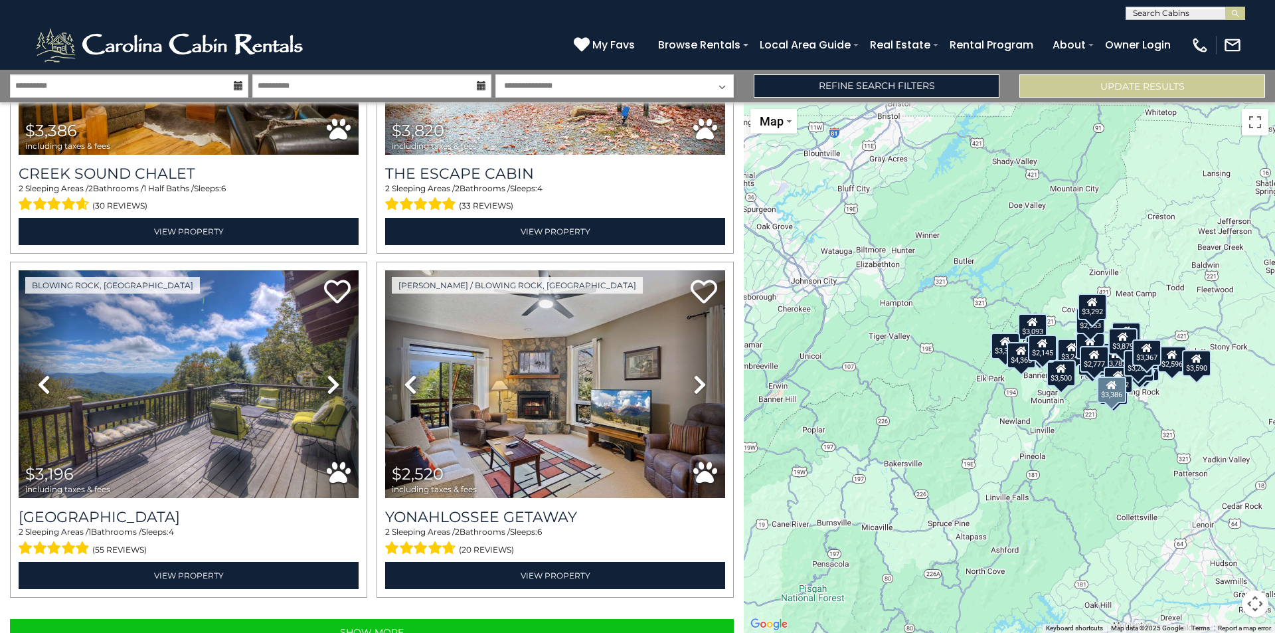
scroll to position [4704, 0]
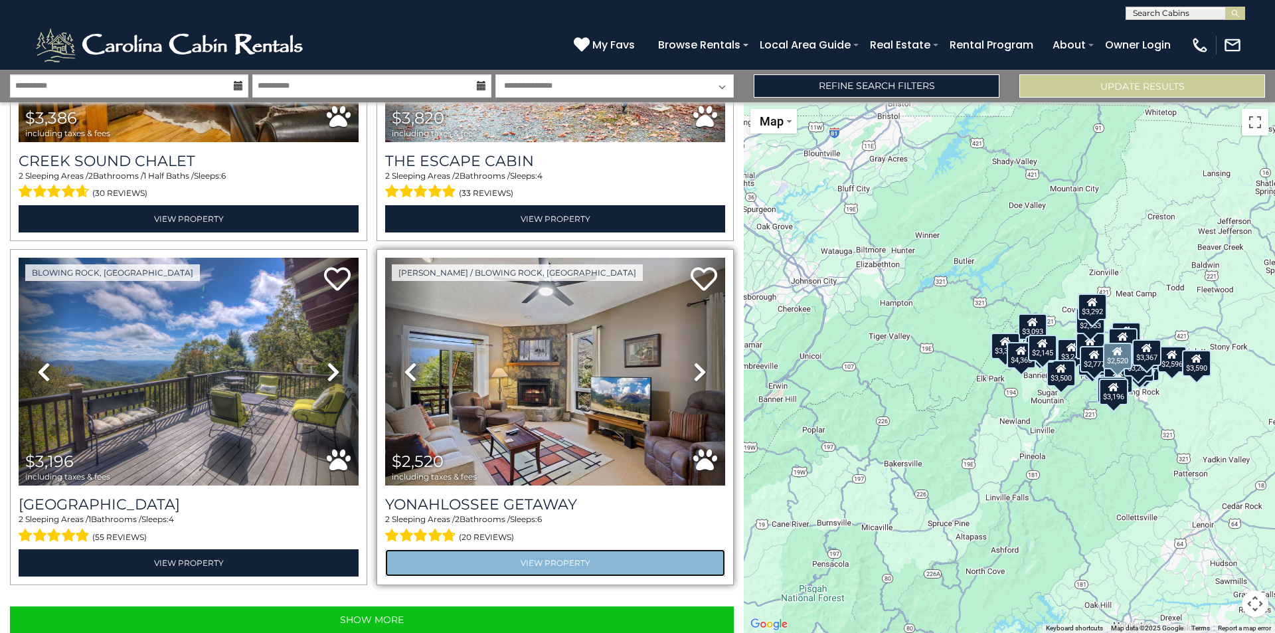
click at [584, 549] on link "View Property" at bounding box center [555, 562] width 340 height 27
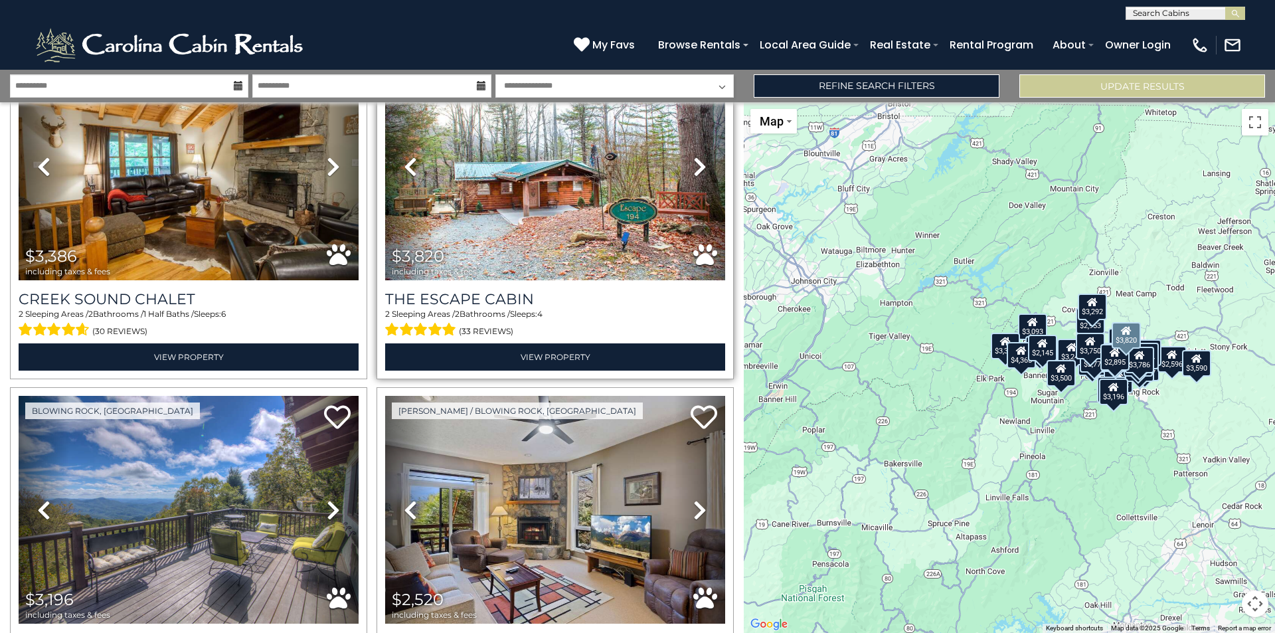
scroll to position [4704, 0]
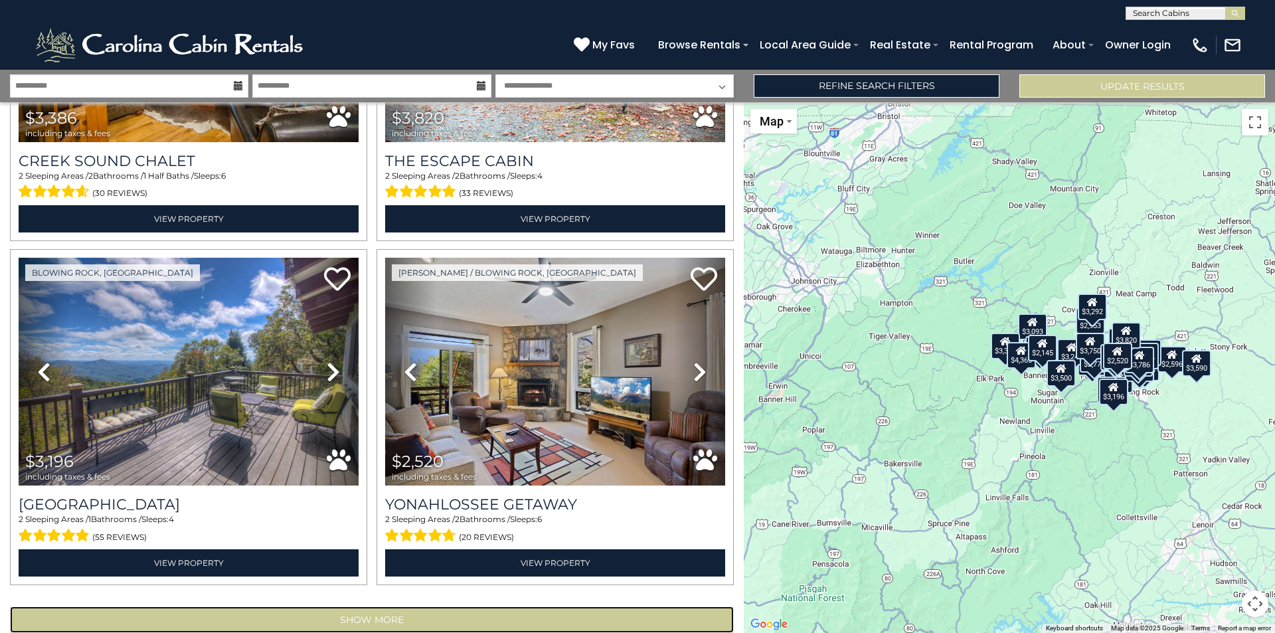
click at [374, 606] on button "Show More" at bounding box center [372, 619] width 724 height 27
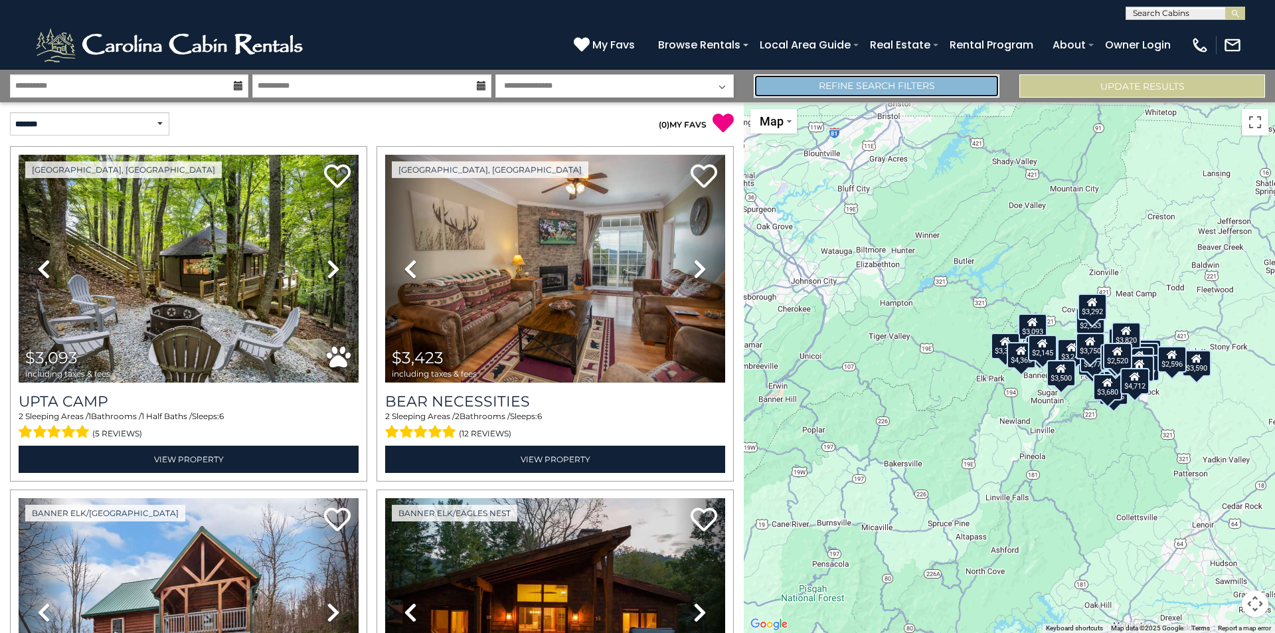
click at [873, 84] on link "Refine Search Filters" at bounding box center [876, 85] width 246 height 23
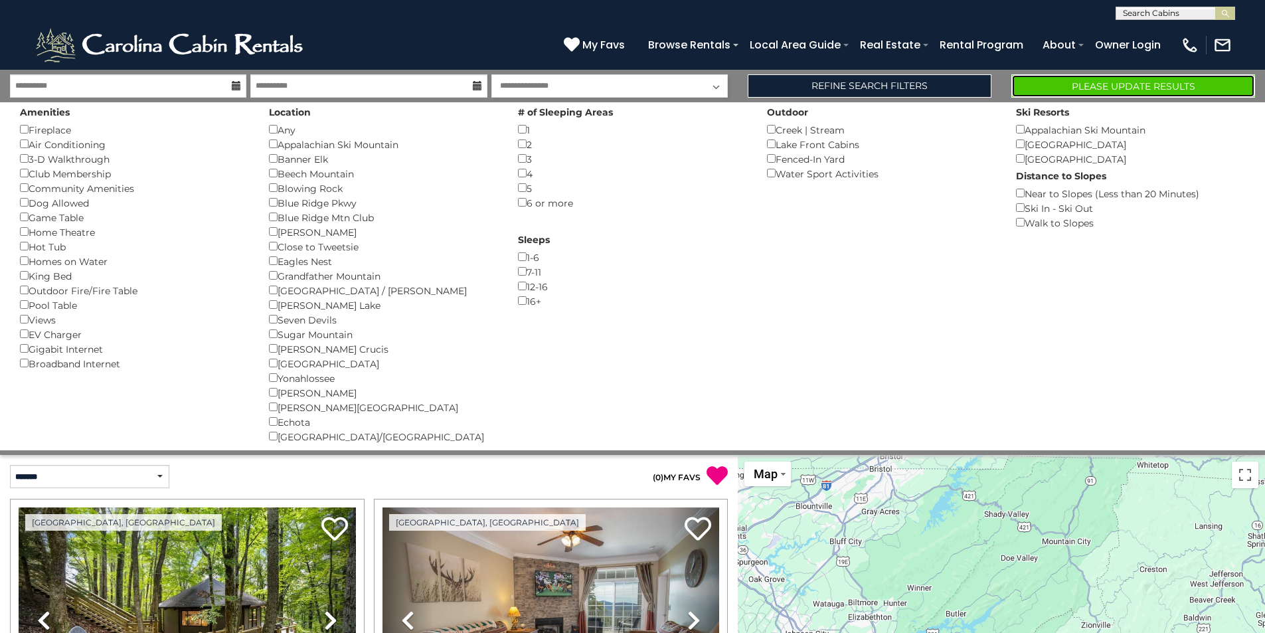
click at [1093, 83] on button "Please Update Results" at bounding box center [1133, 85] width 244 height 23
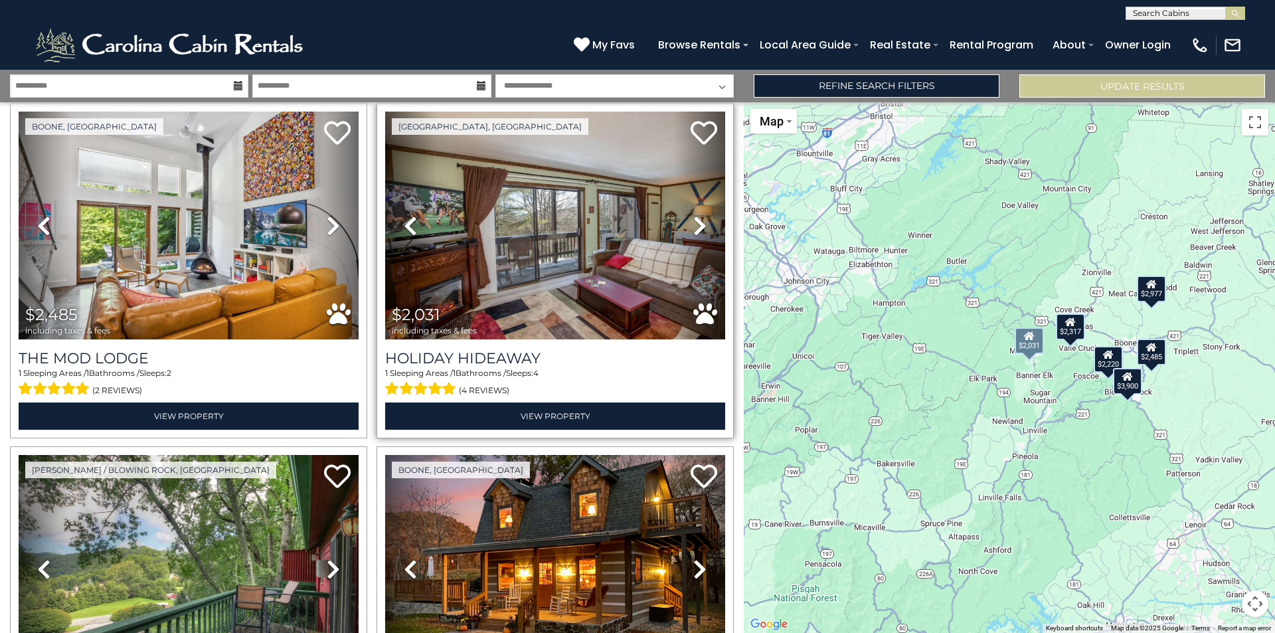
scroll to position [133, 0]
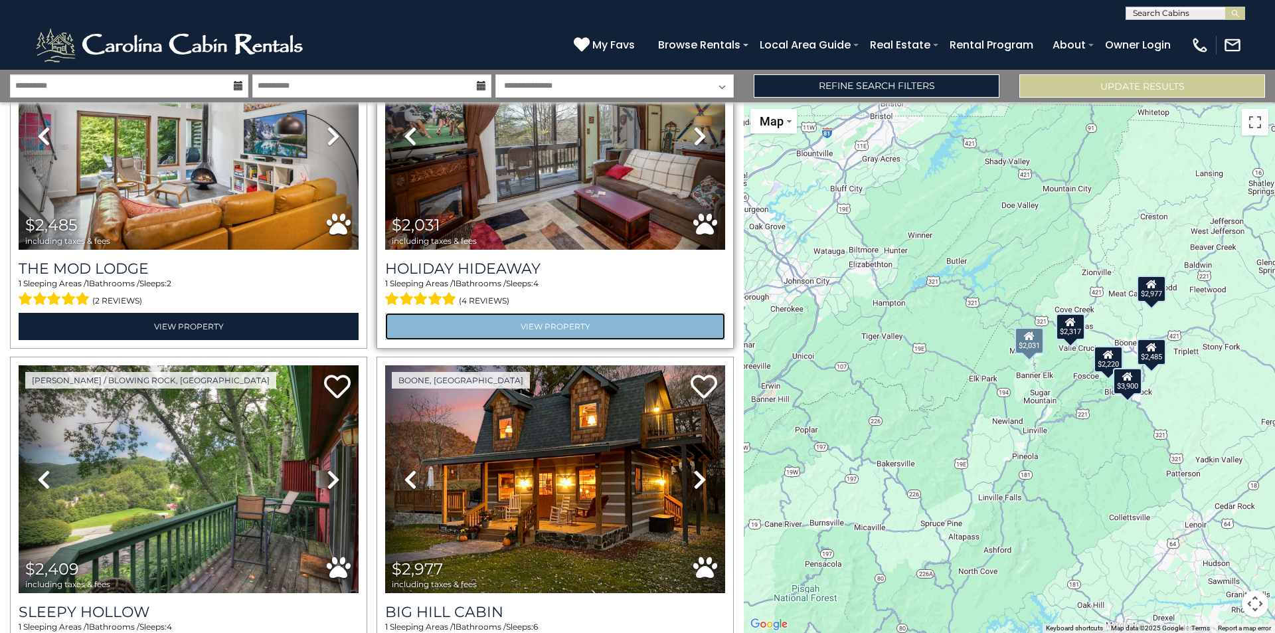
click at [550, 325] on link "View Property" at bounding box center [555, 326] width 340 height 27
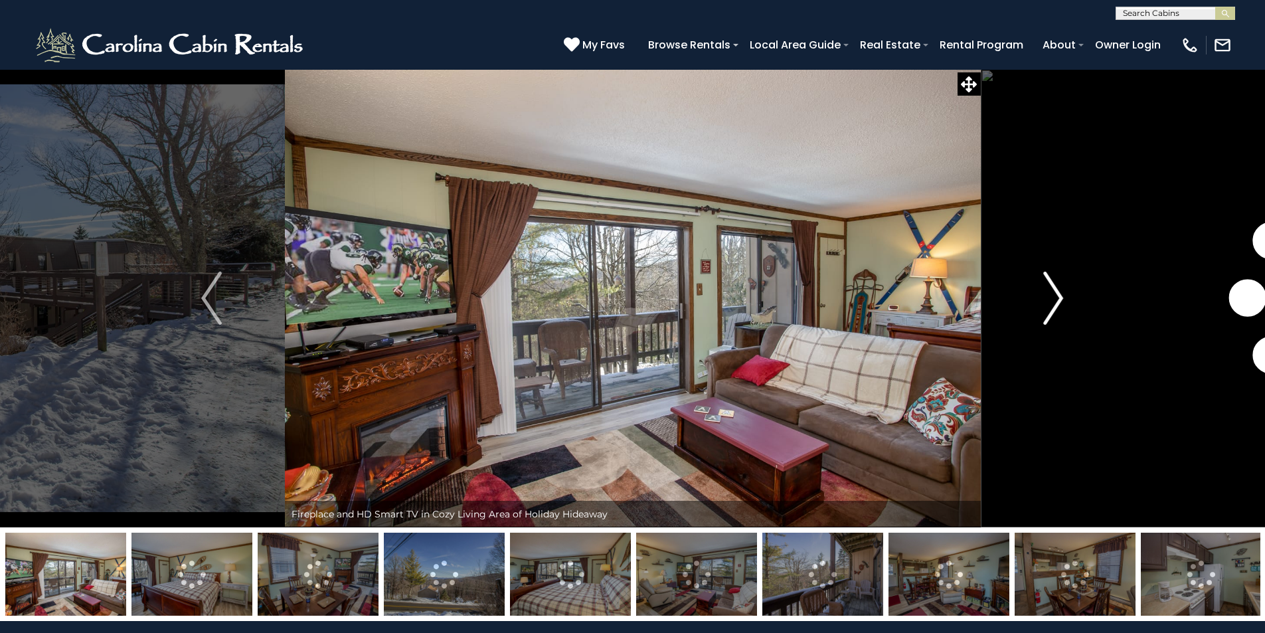
click at [1059, 294] on img "Next" at bounding box center [1053, 298] width 20 height 53
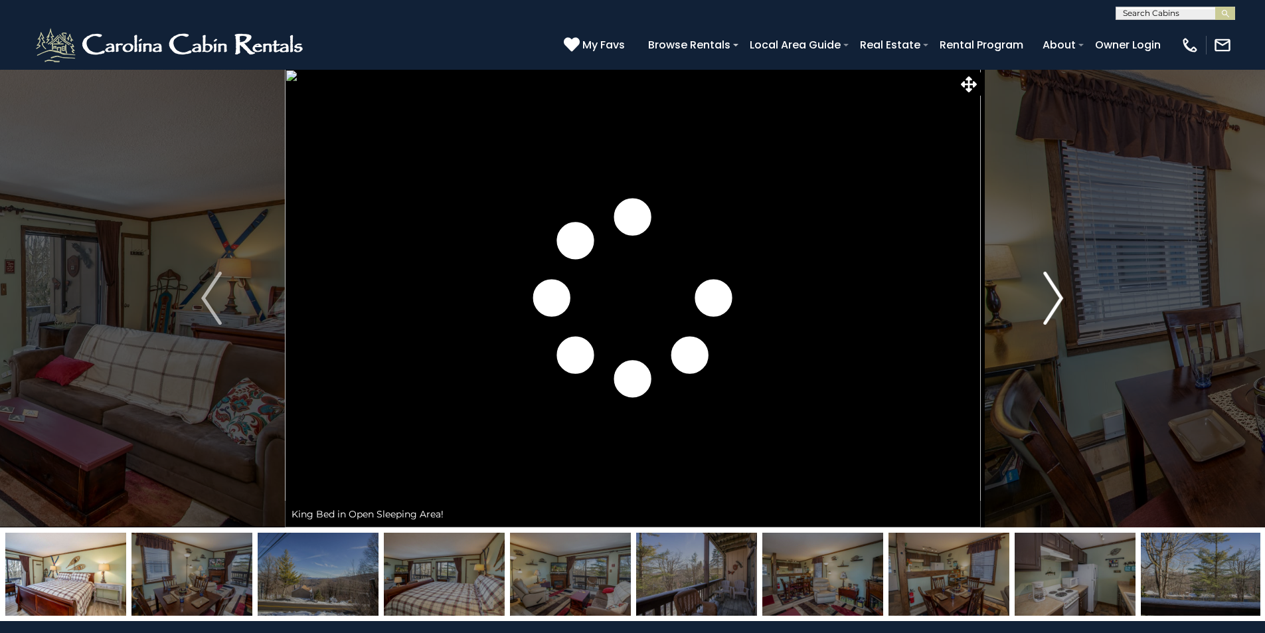
click at [1059, 294] on img "Next" at bounding box center [1053, 298] width 20 height 53
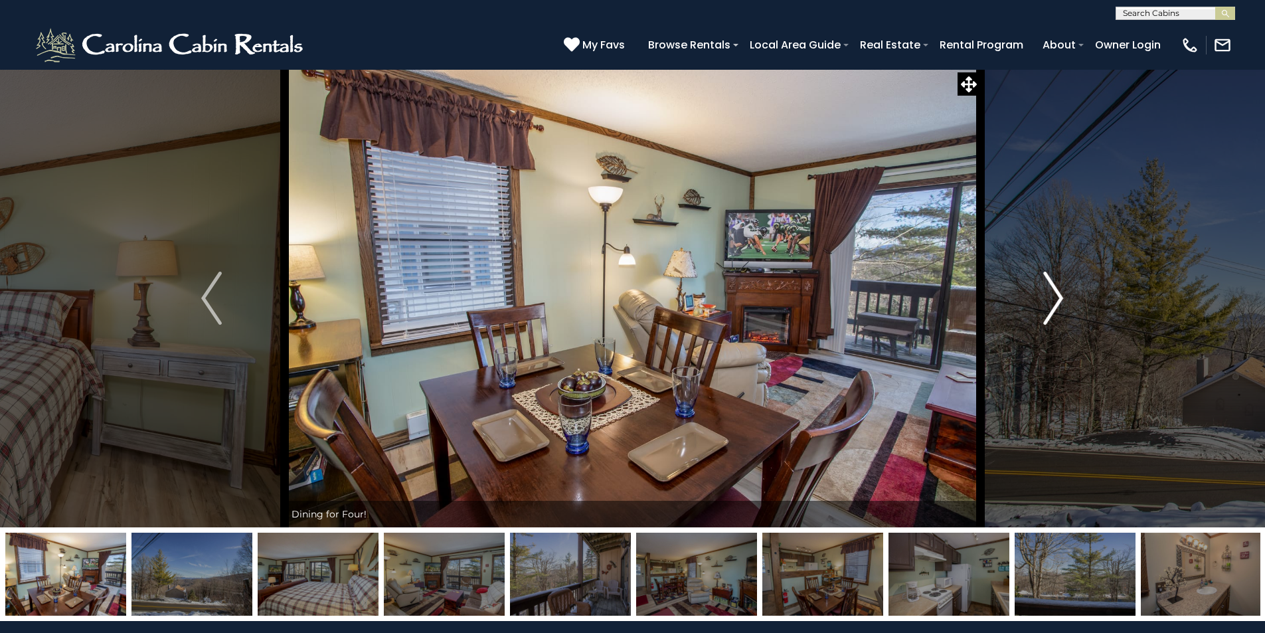
click at [1059, 294] on img "Next" at bounding box center [1053, 298] width 20 height 53
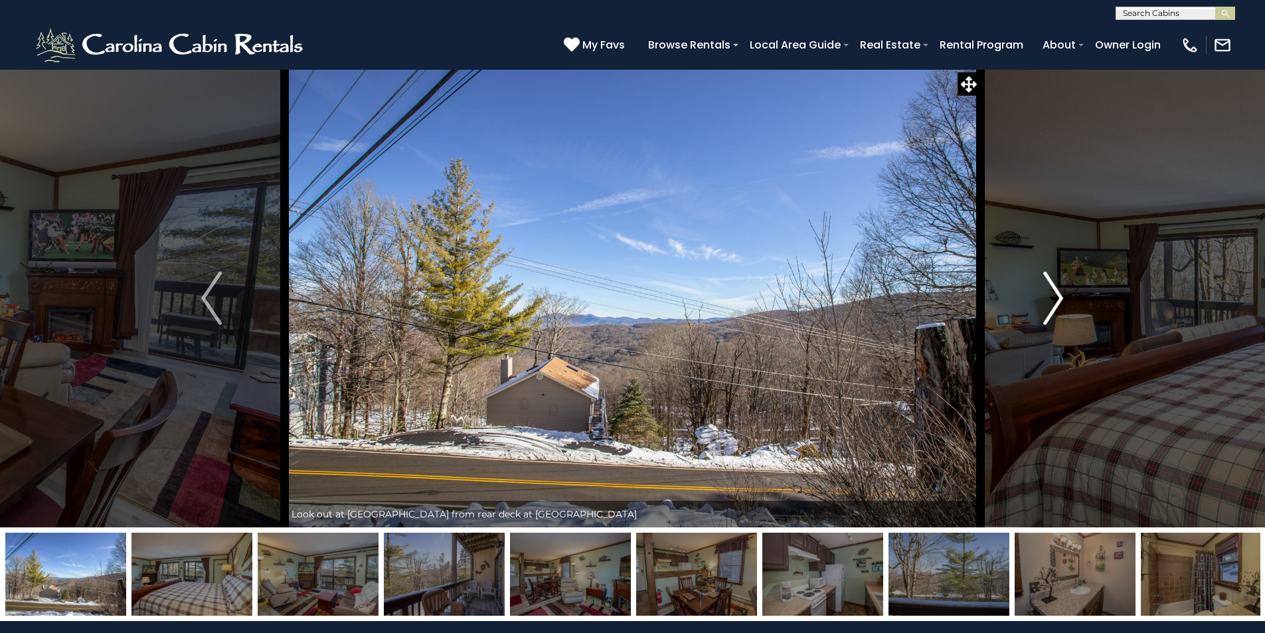
click at [1059, 294] on img "Next" at bounding box center [1053, 298] width 20 height 53
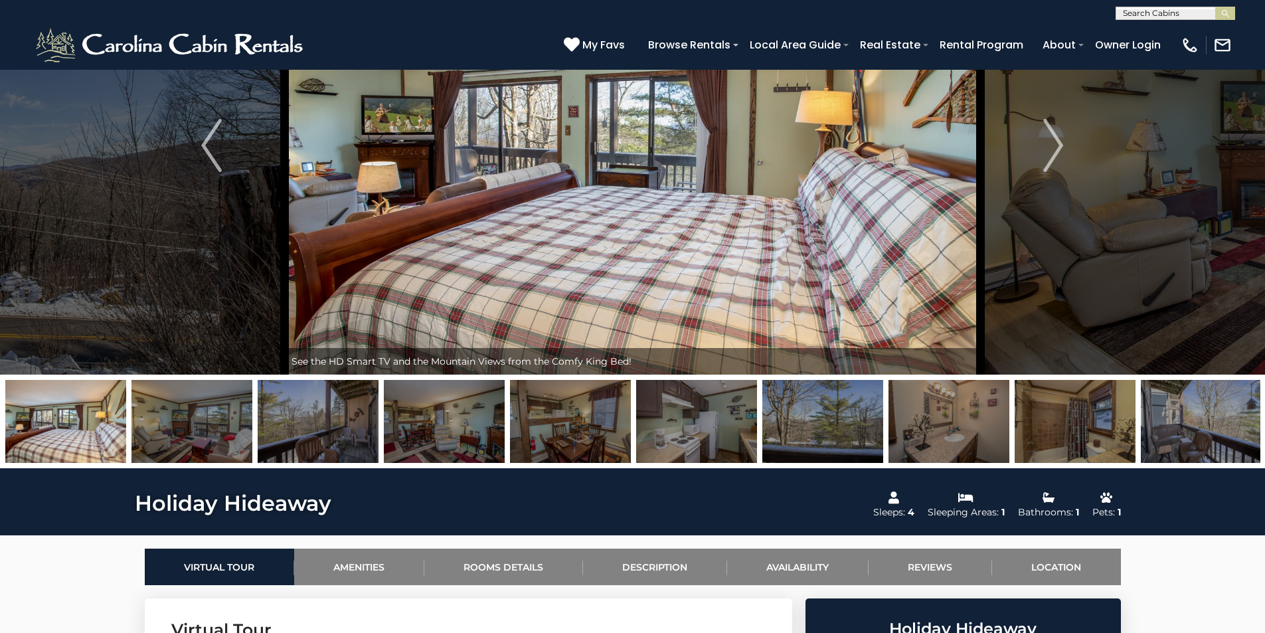
scroll to position [133, 0]
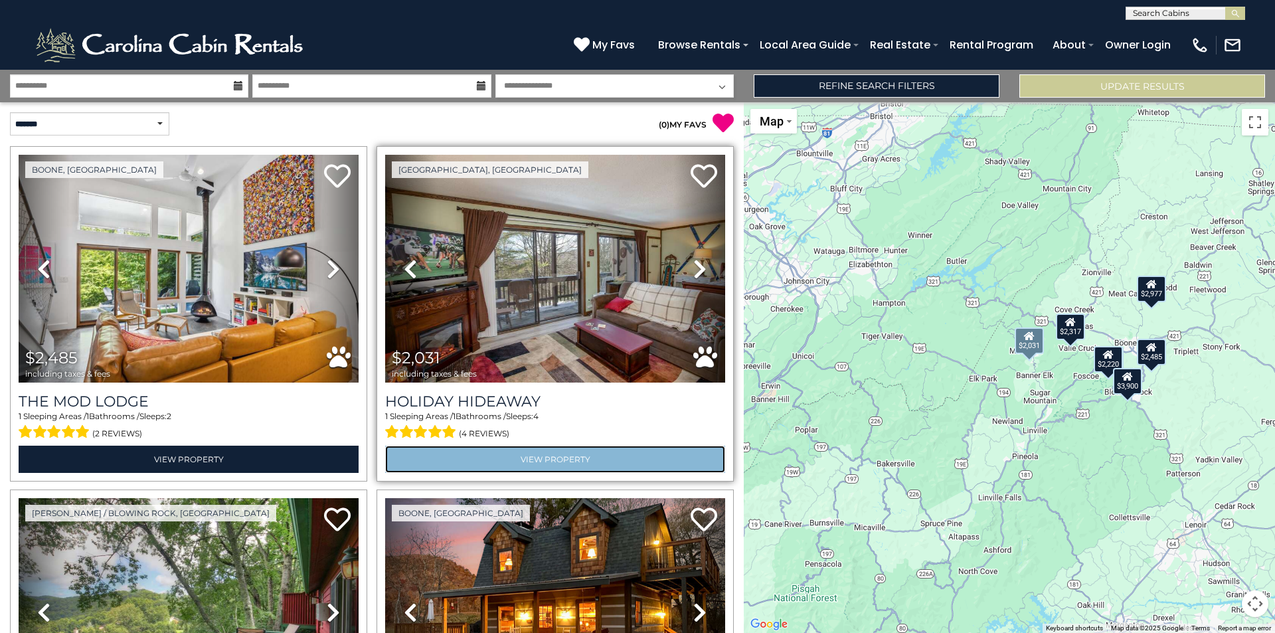
click at [537, 453] on link "View Property" at bounding box center [555, 458] width 340 height 27
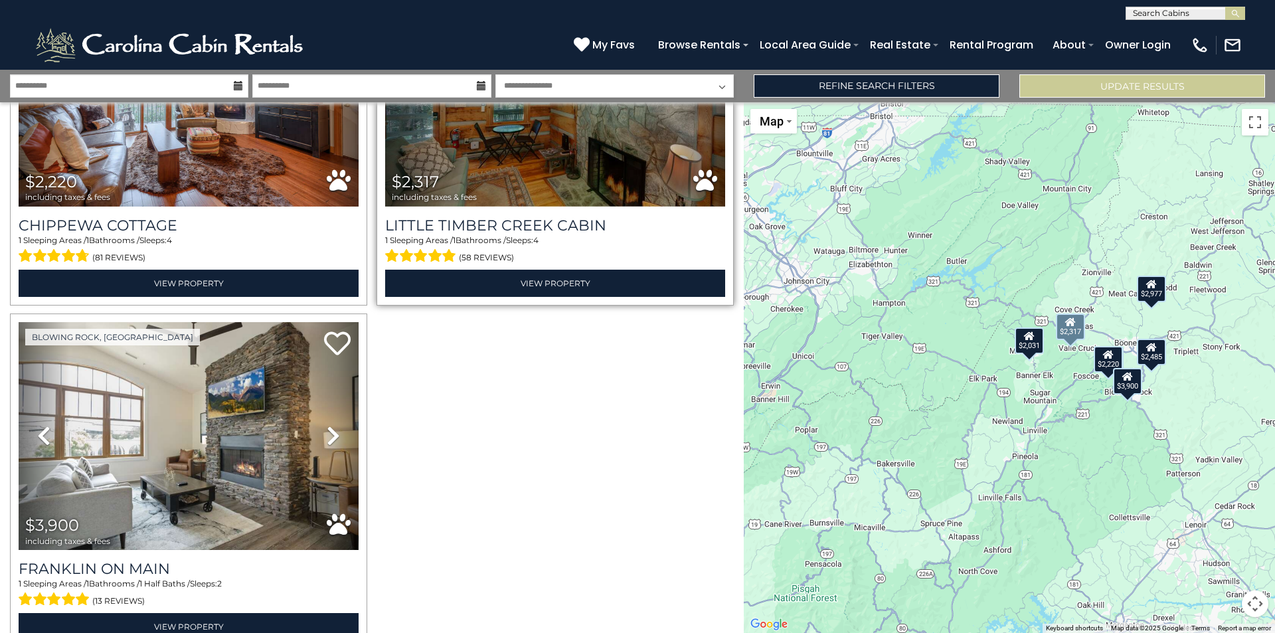
scroll to position [925, 0]
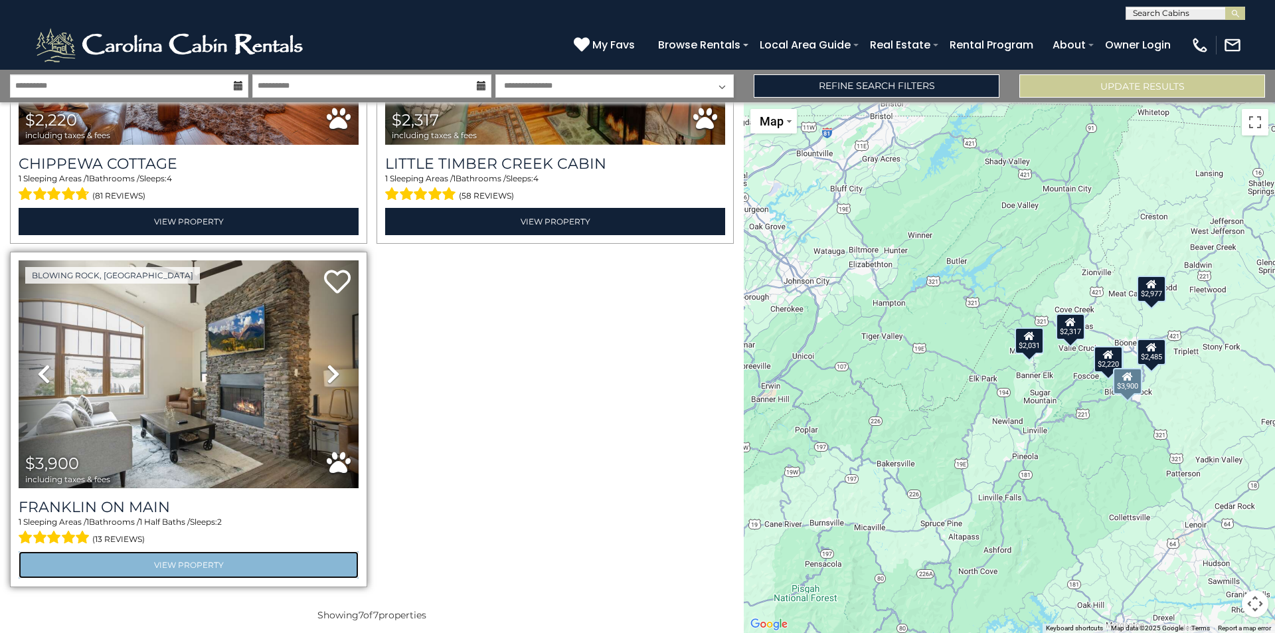
click at [181, 552] on link "View Property" at bounding box center [189, 564] width 340 height 27
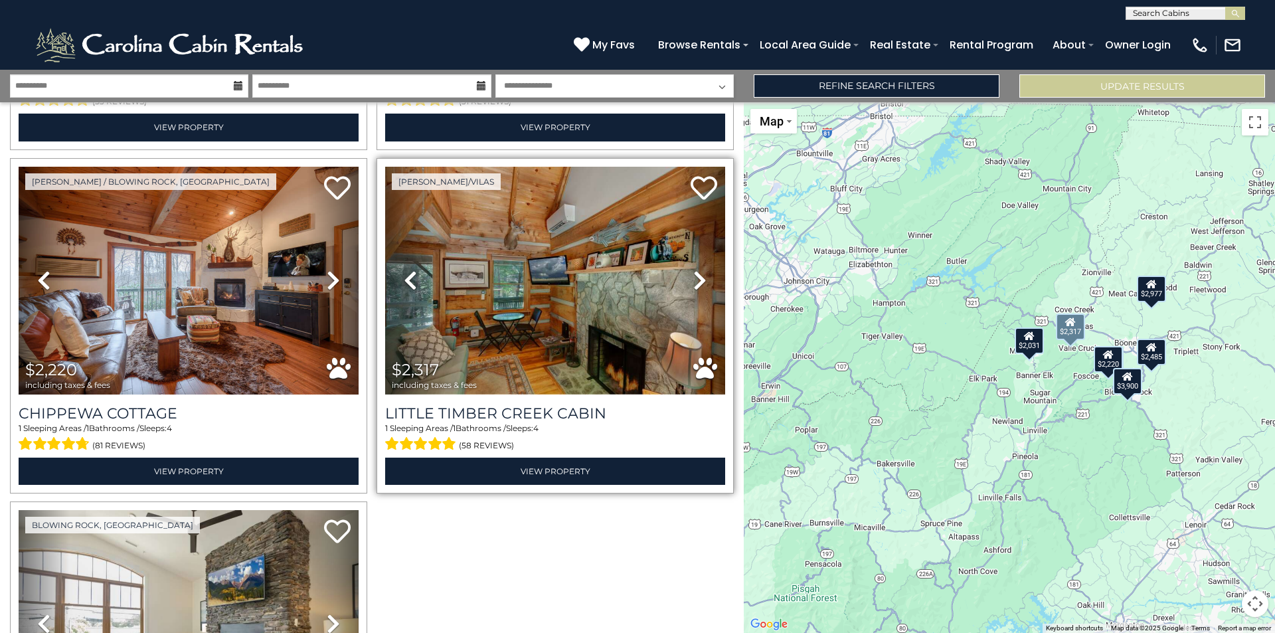
scroll to position [659, 0]
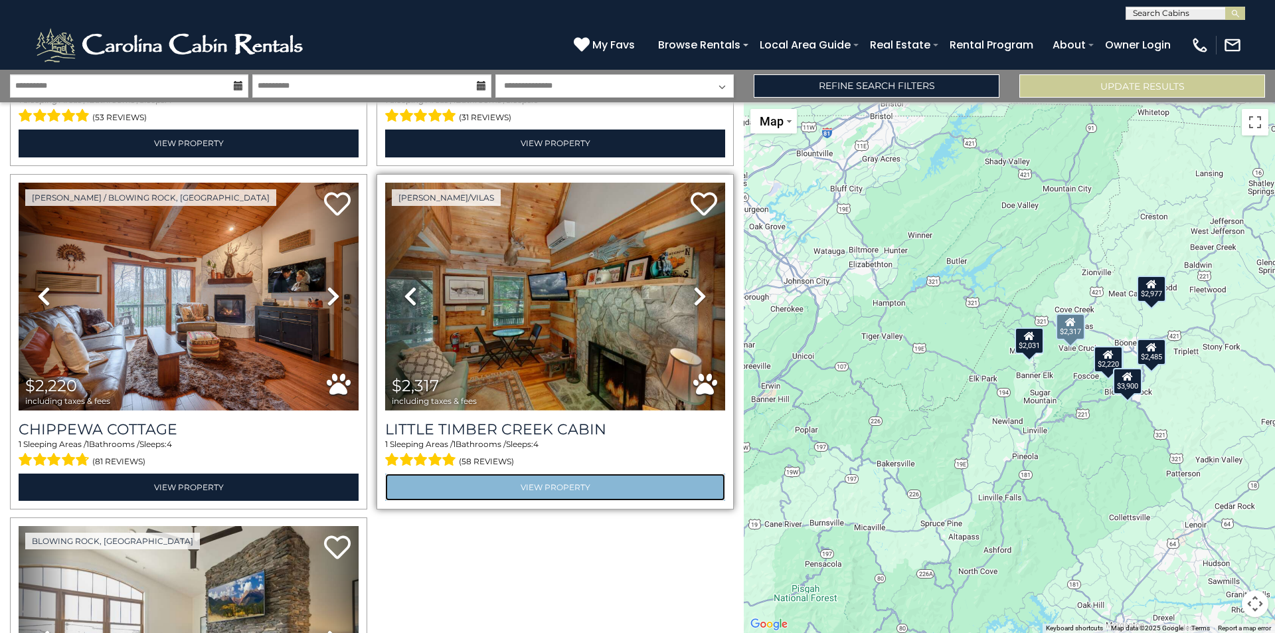
click at [542, 489] on link "View Property" at bounding box center [555, 486] width 340 height 27
click at [524, 478] on link "View Property" at bounding box center [555, 486] width 340 height 27
click at [561, 478] on link "View Property" at bounding box center [555, 486] width 340 height 27
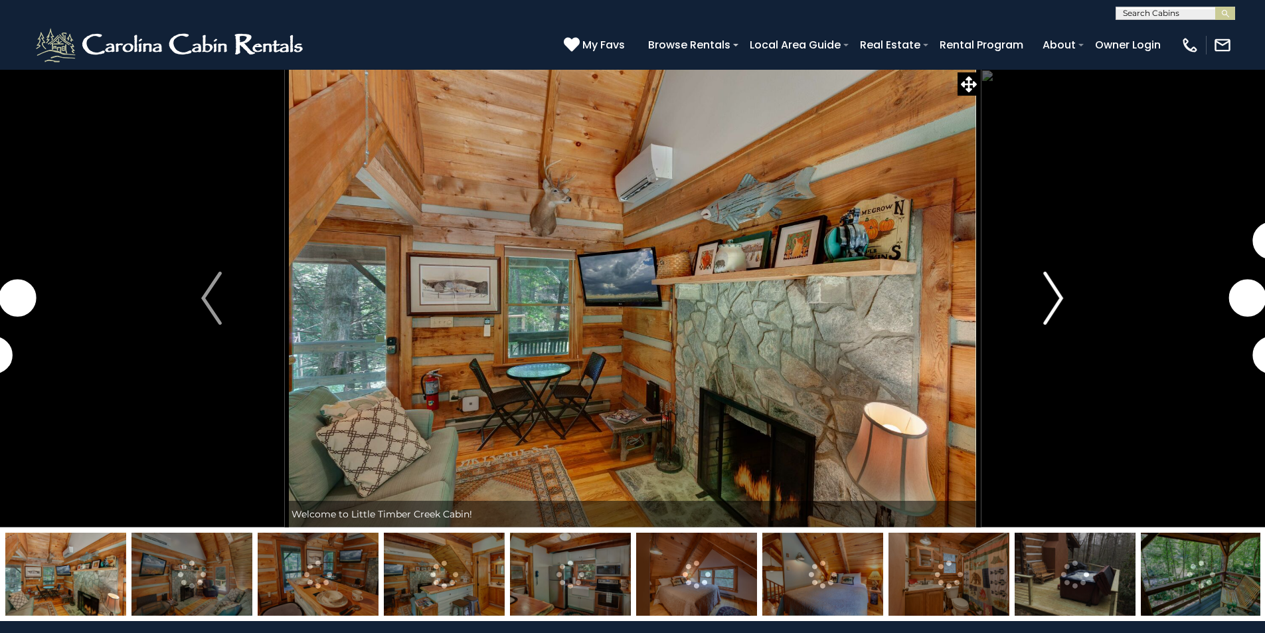
click at [1055, 294] on img "Next" at bounding box center [1053, 298] width 20 height 53
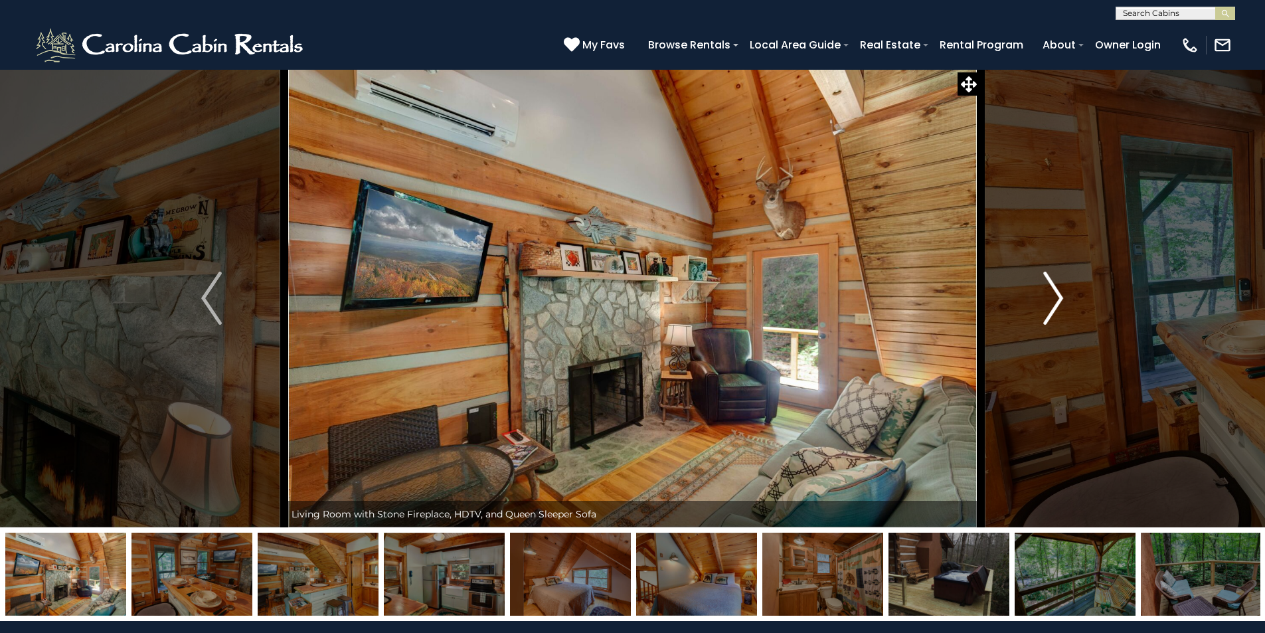
click at [1055, 294] on img "Next" at bounding box center [1053, 298] width 20 height 53
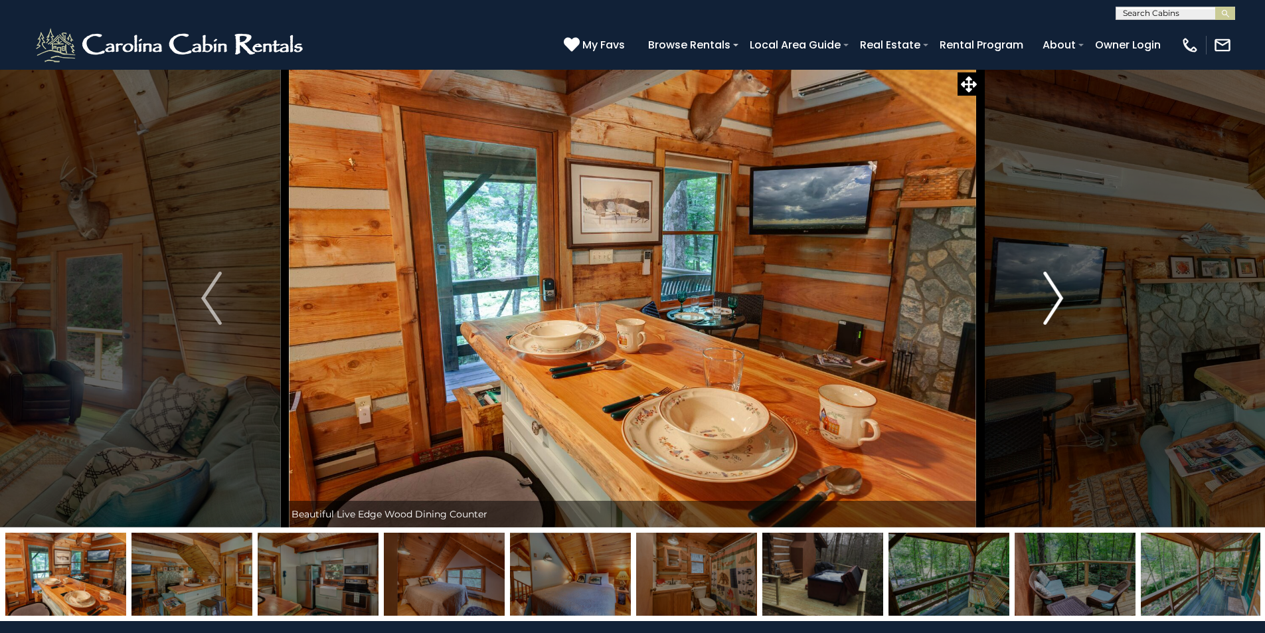
click at [1055, 294] on img "Next" at bounding box center [1053, 298] width 20 height 53
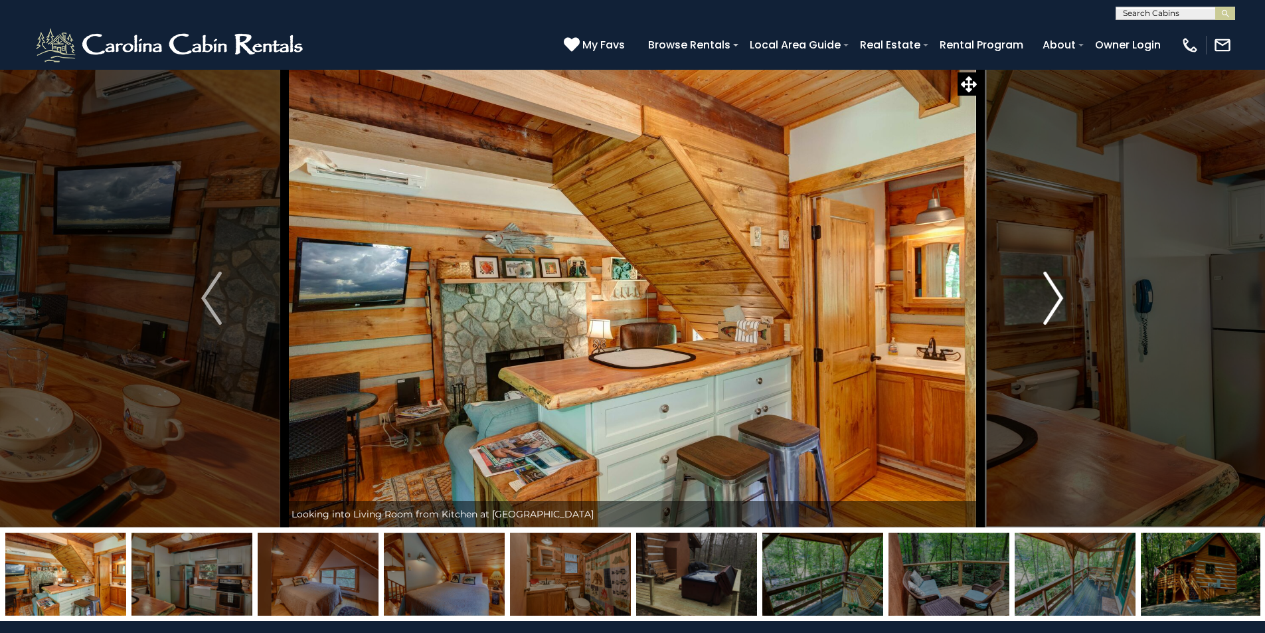
click at [1055, 294] on img "Next" at bounding box center [1053, 298] width 20 height 53
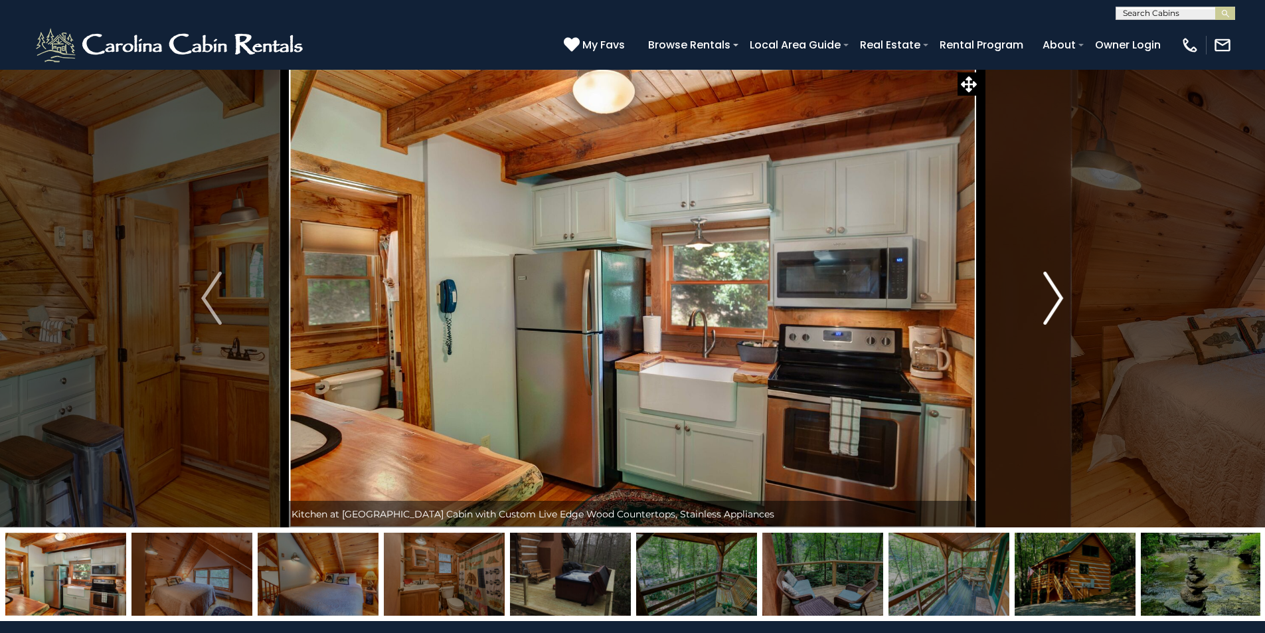
click at [1055, 294] on img "Next" at bounding box center [1053, 298] width 20 height 53
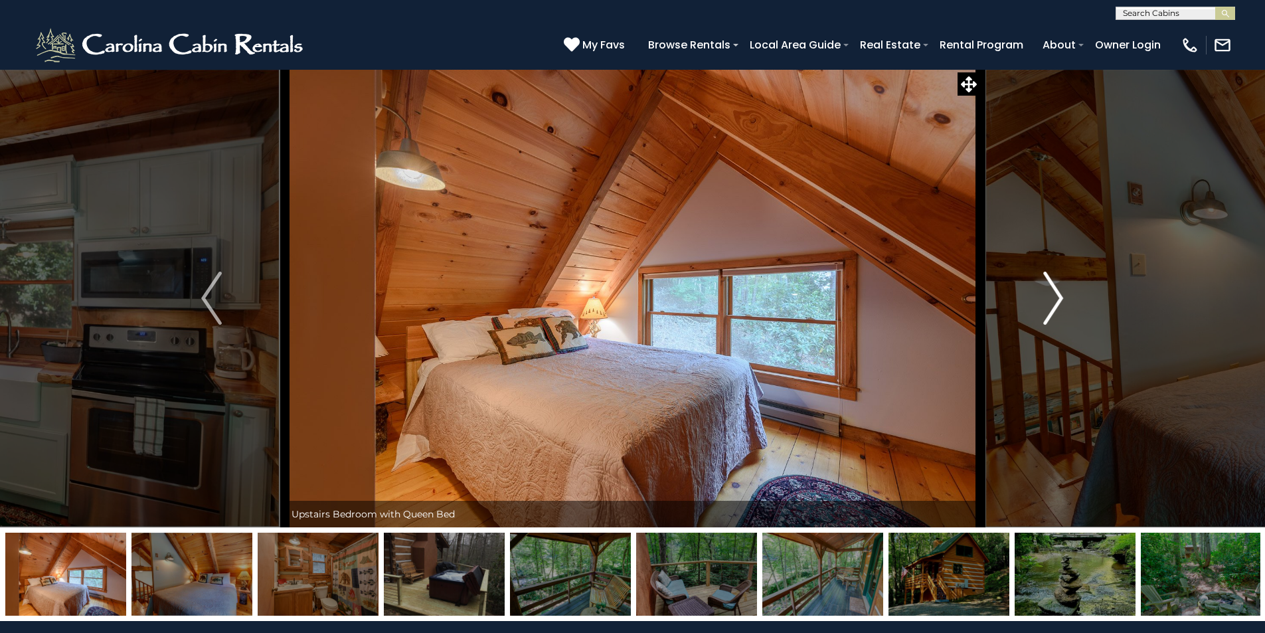
click at [1055, 294] on img "Next" at bounding box center [1053, 298] width 20 height 53
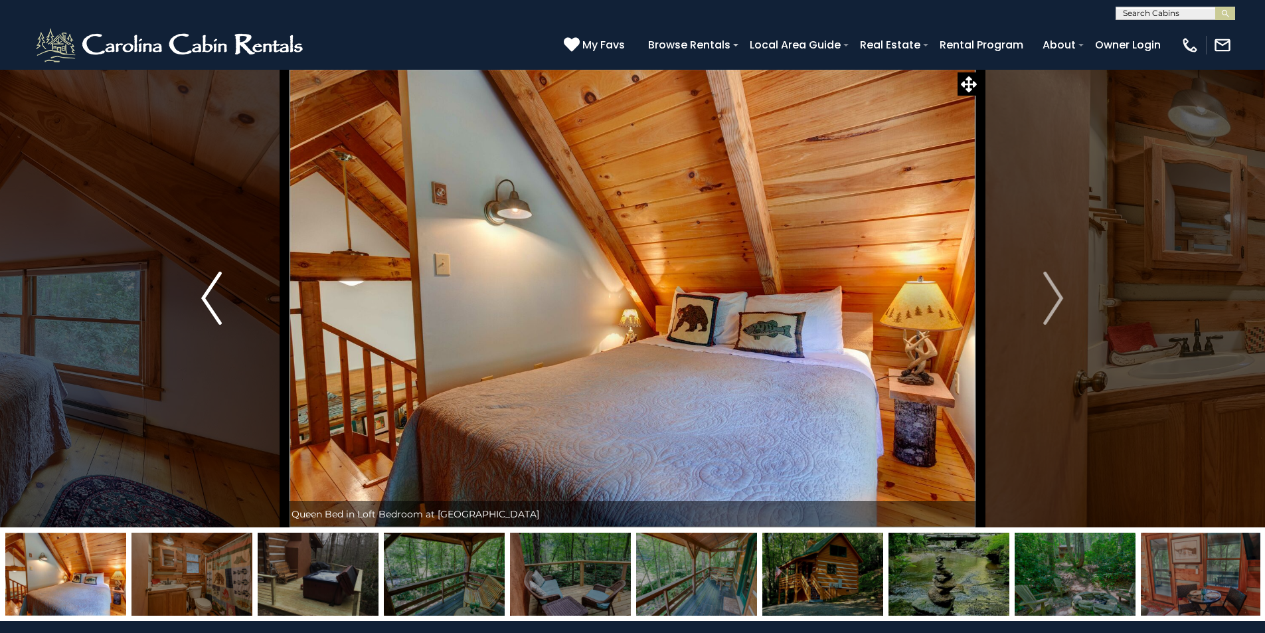
click at [210, 288] on img "Previous" at bounding box center [211, 298] width 20 height 53
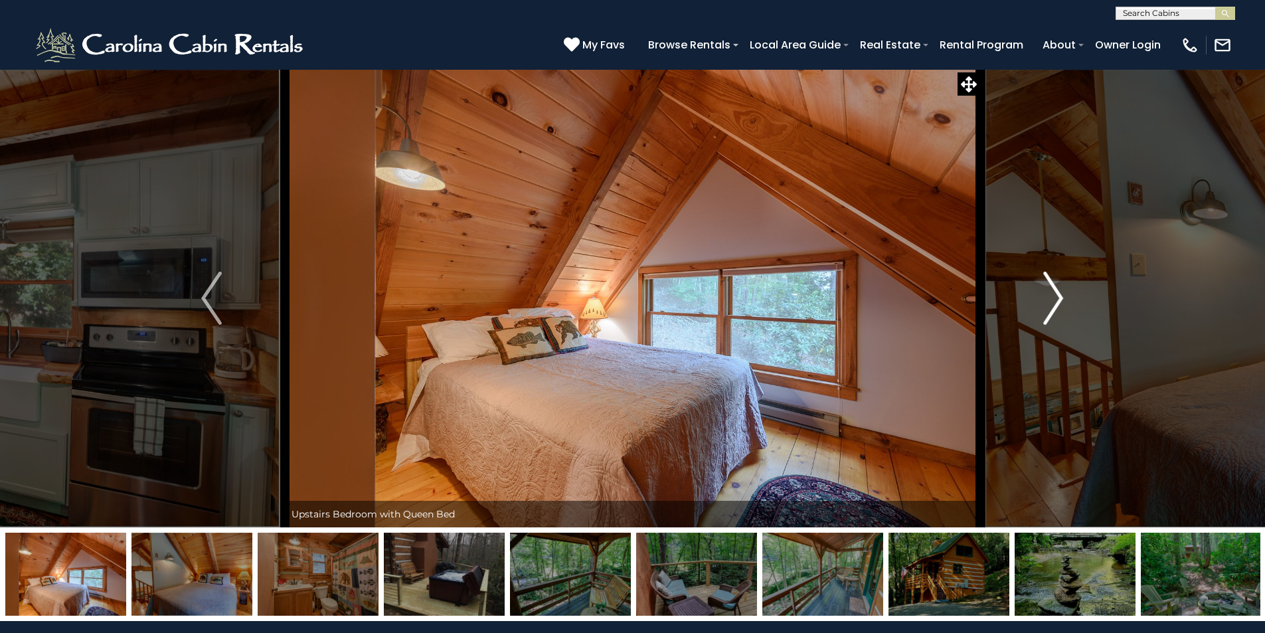
click at [1056, 294] on img "Next" at bounding box center [1053, 298] width 20 height 53
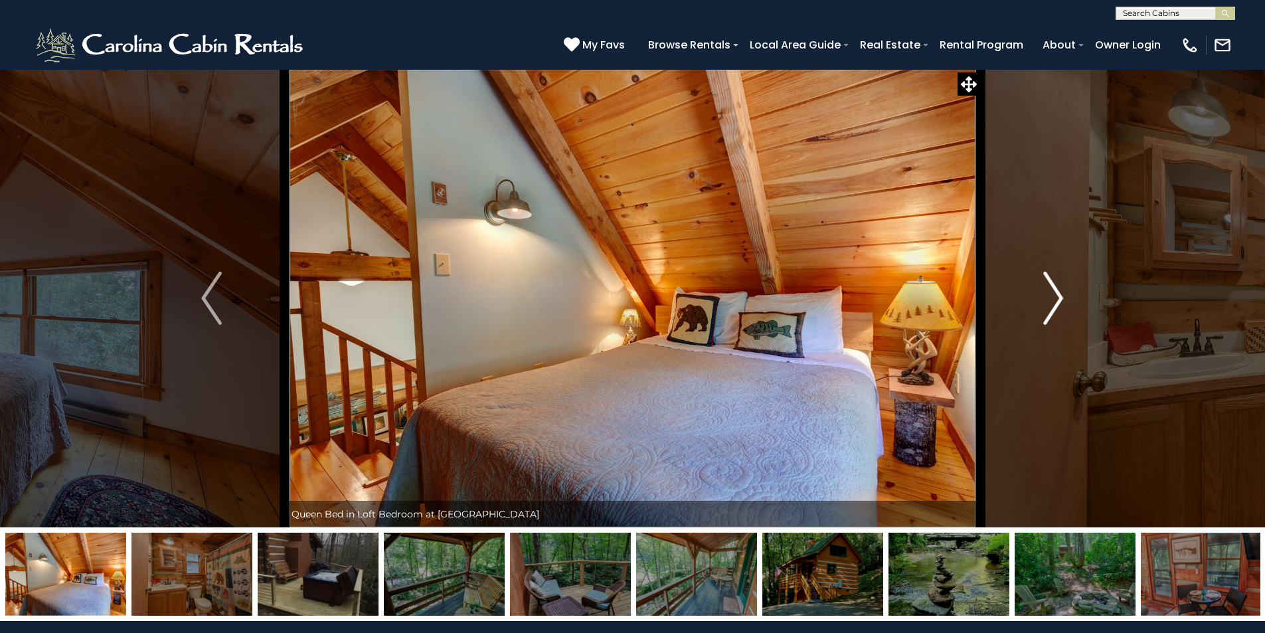
click at [1056, 294] on img "Next" at bounding box center [1053, 298] width 20 height 53
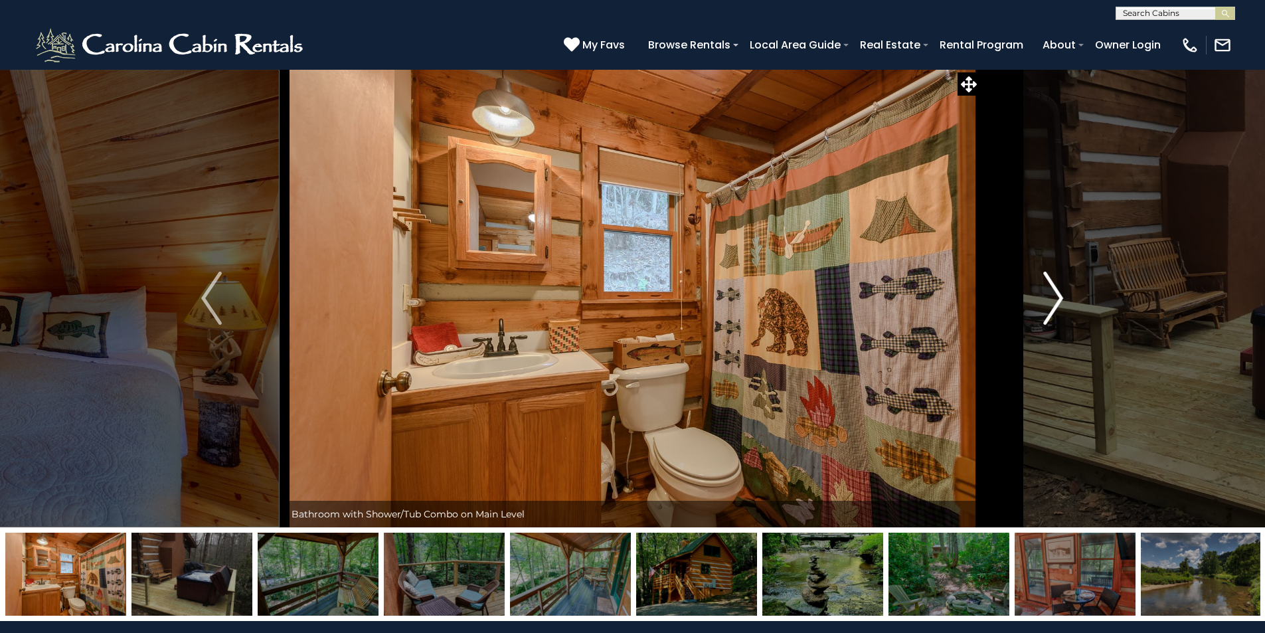
click at [1056, 294] on img "Next" at bounding box center [1053, 298] width 20 height 53
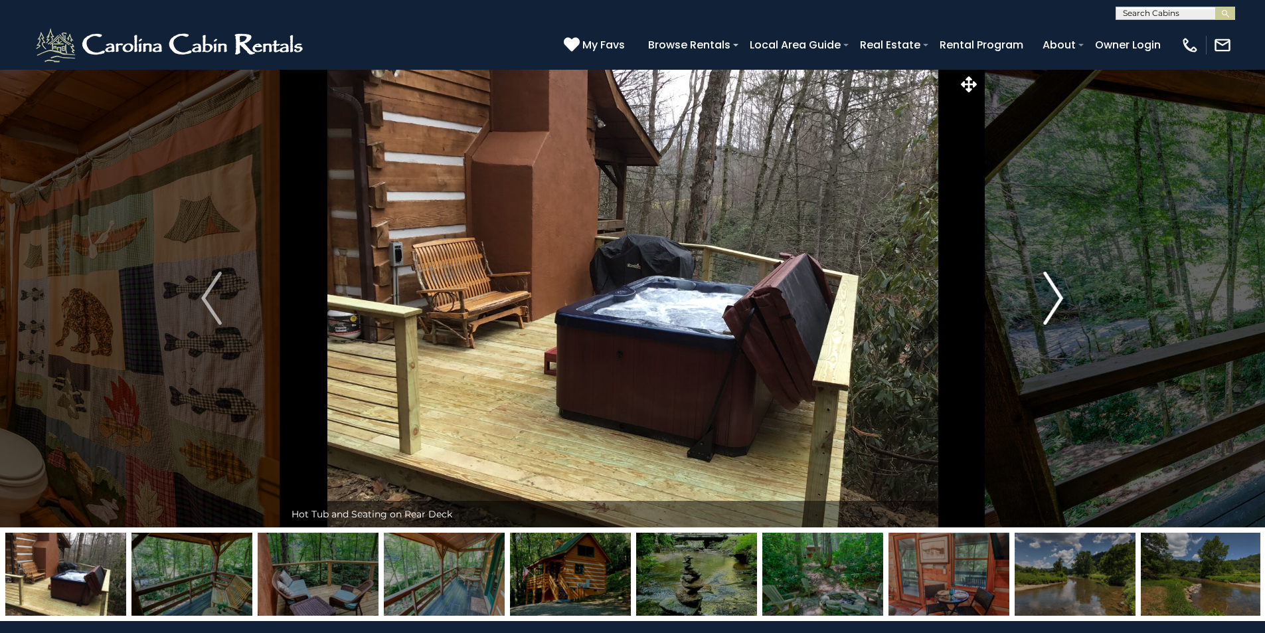
click at [1056, 294] on img "Next" at bounding box center [1053, 298] width 20 height 53
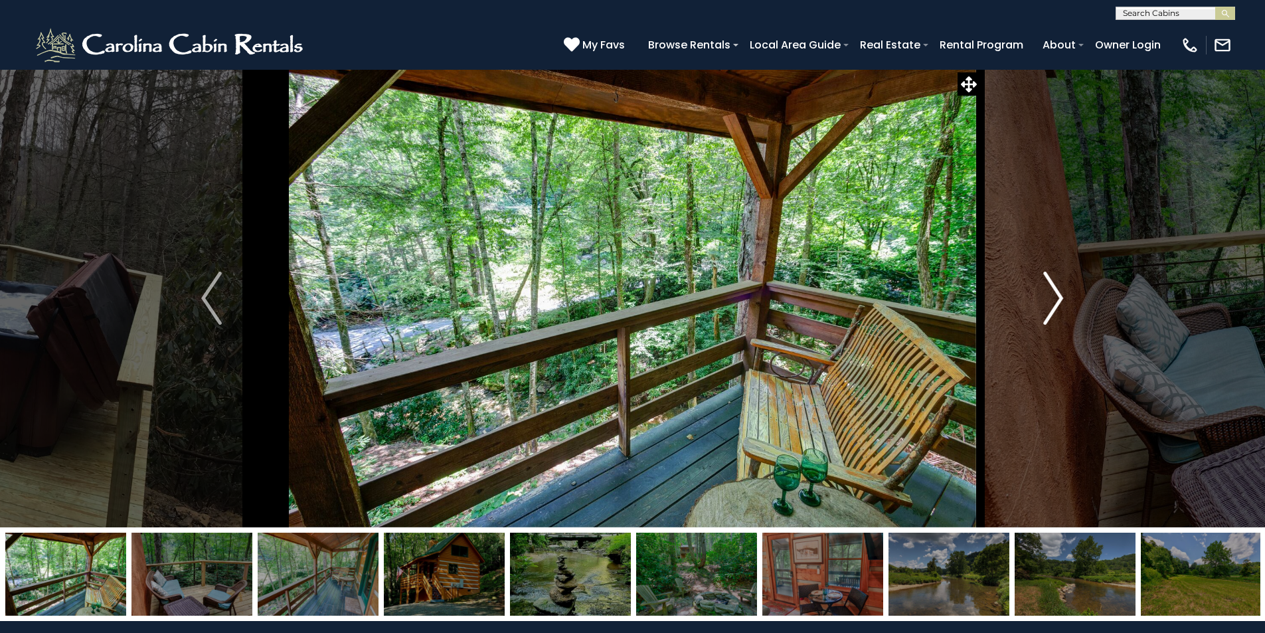
click at [1056, 294] on img "Next" at bounding box center [1053, 298] width 20 height 53
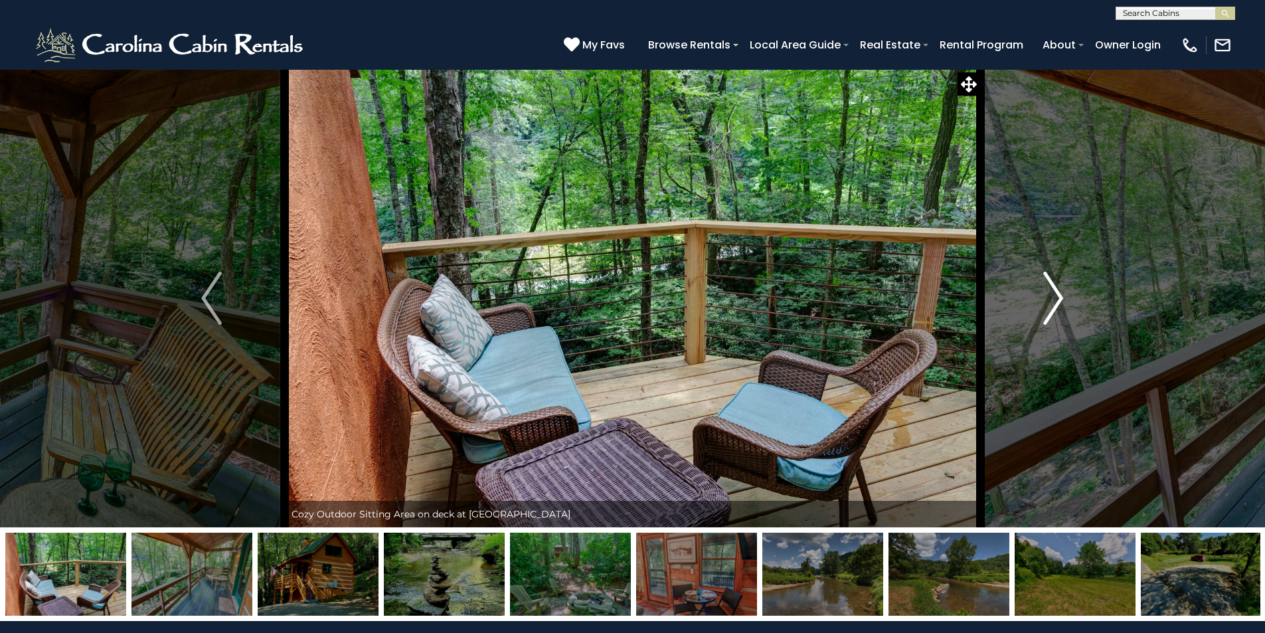
click at [1056, 294] on img "Next" at bounding box center [1053, 298] width 20 height 53
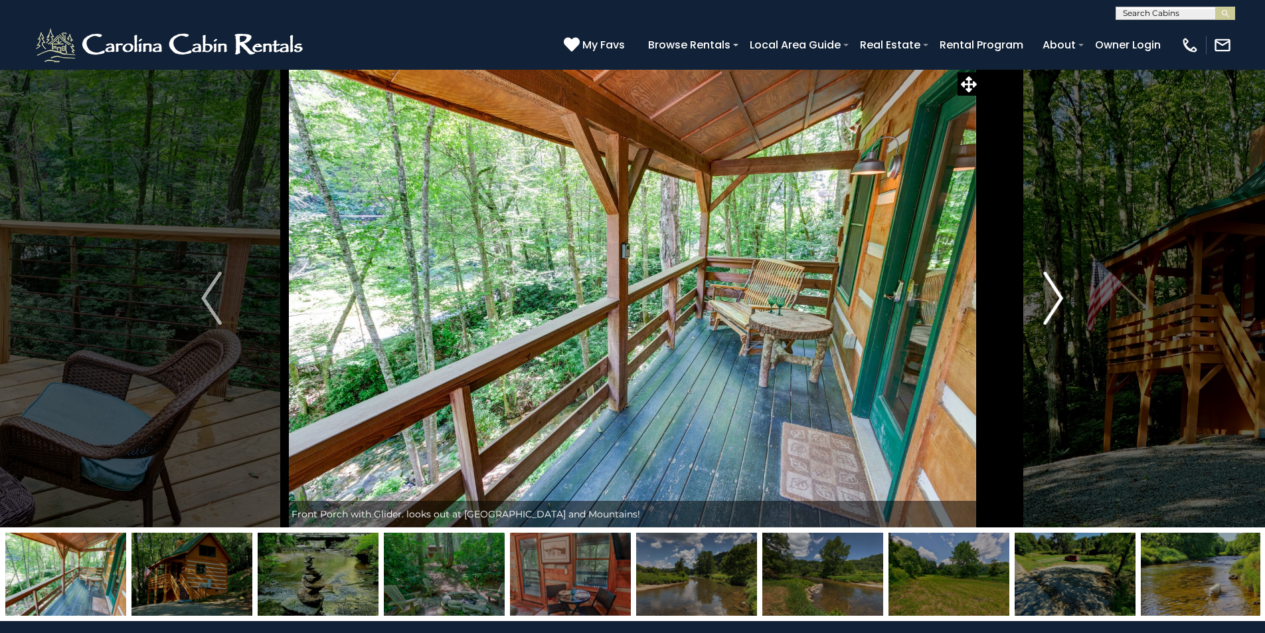
click at [1056, 294] on img "Next" at bounding box center [1053, 298] width 20 height 53
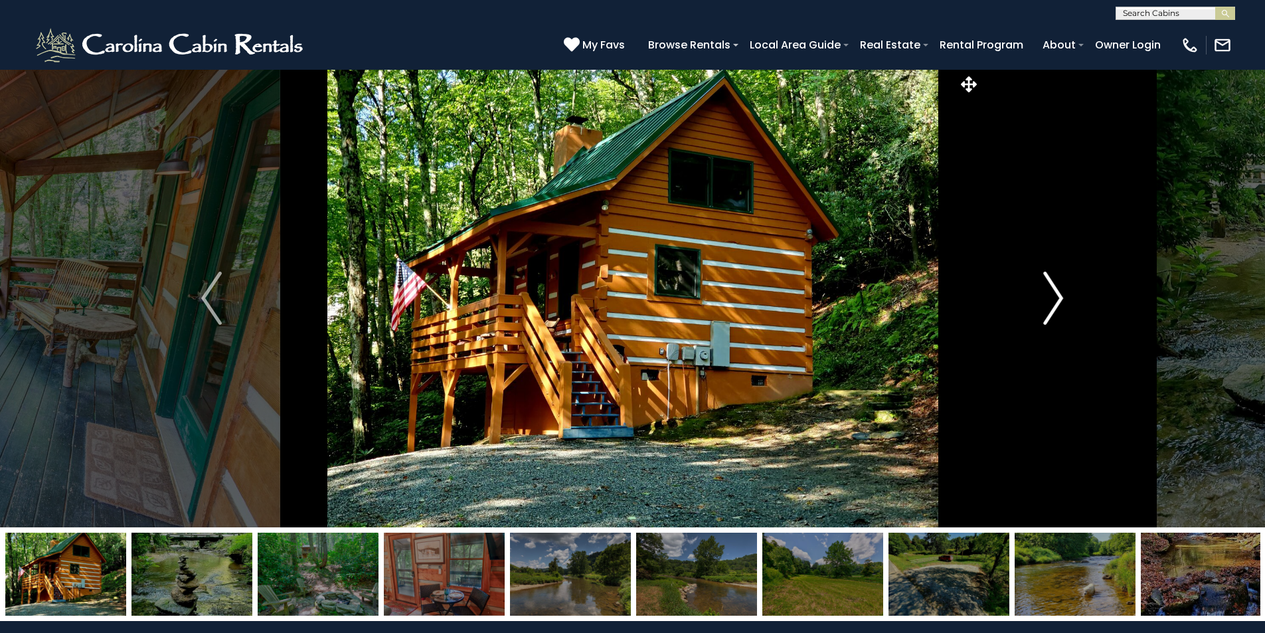
click at [1056, 294] on img "Next" at bounding box center [1053, 298] width 20 height 53
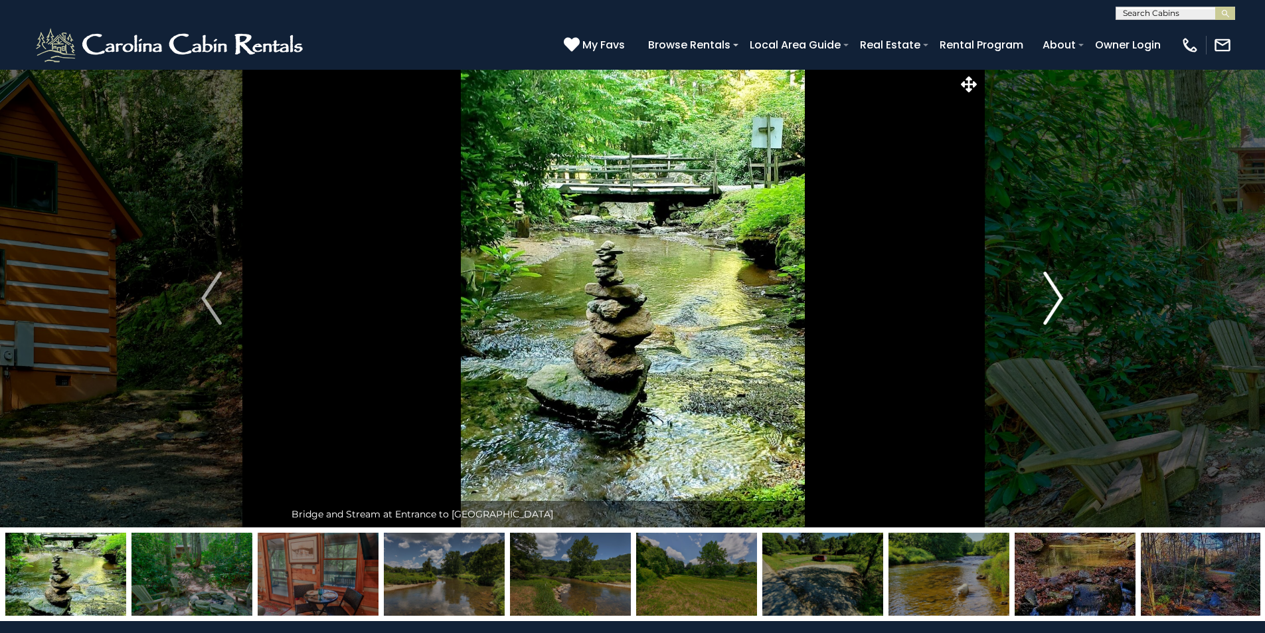
click at [1056, 294] on img "Next" at bounding box center [1053, 298] width 20 height 53
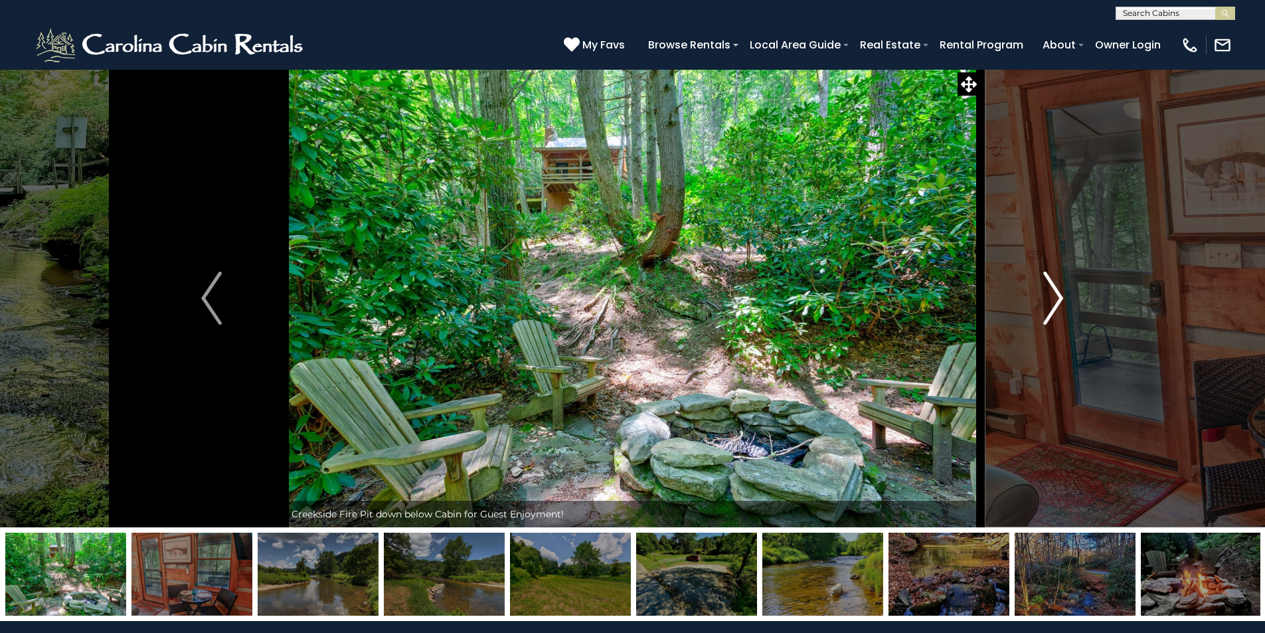
click at [1056, 294] on img "Next" at bounding box center [1053, 298] width 20 height 53
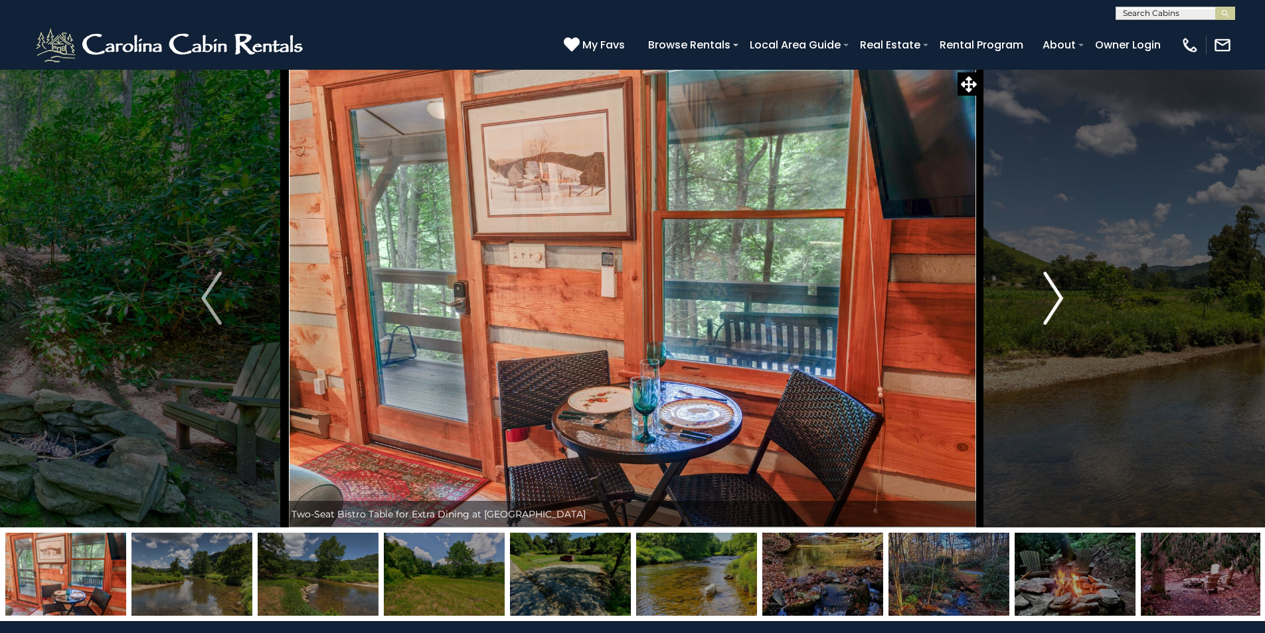
click at [1056, 294] on img "Next" at bounding box center [1053, 298] width 20 height 53
